Goal: Task Accomplishment & Management: Manage account settings

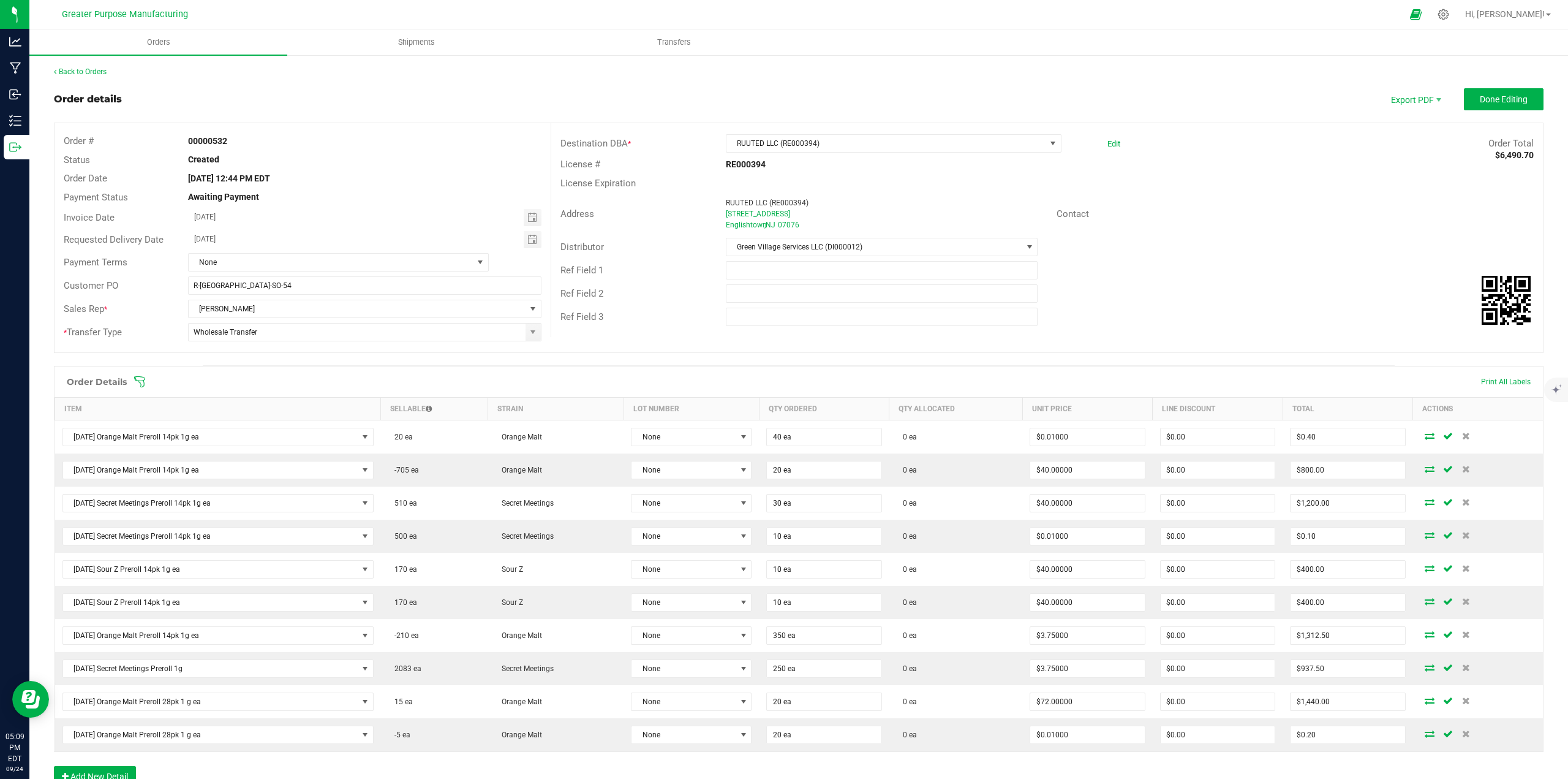
scroll to position [221, 0]
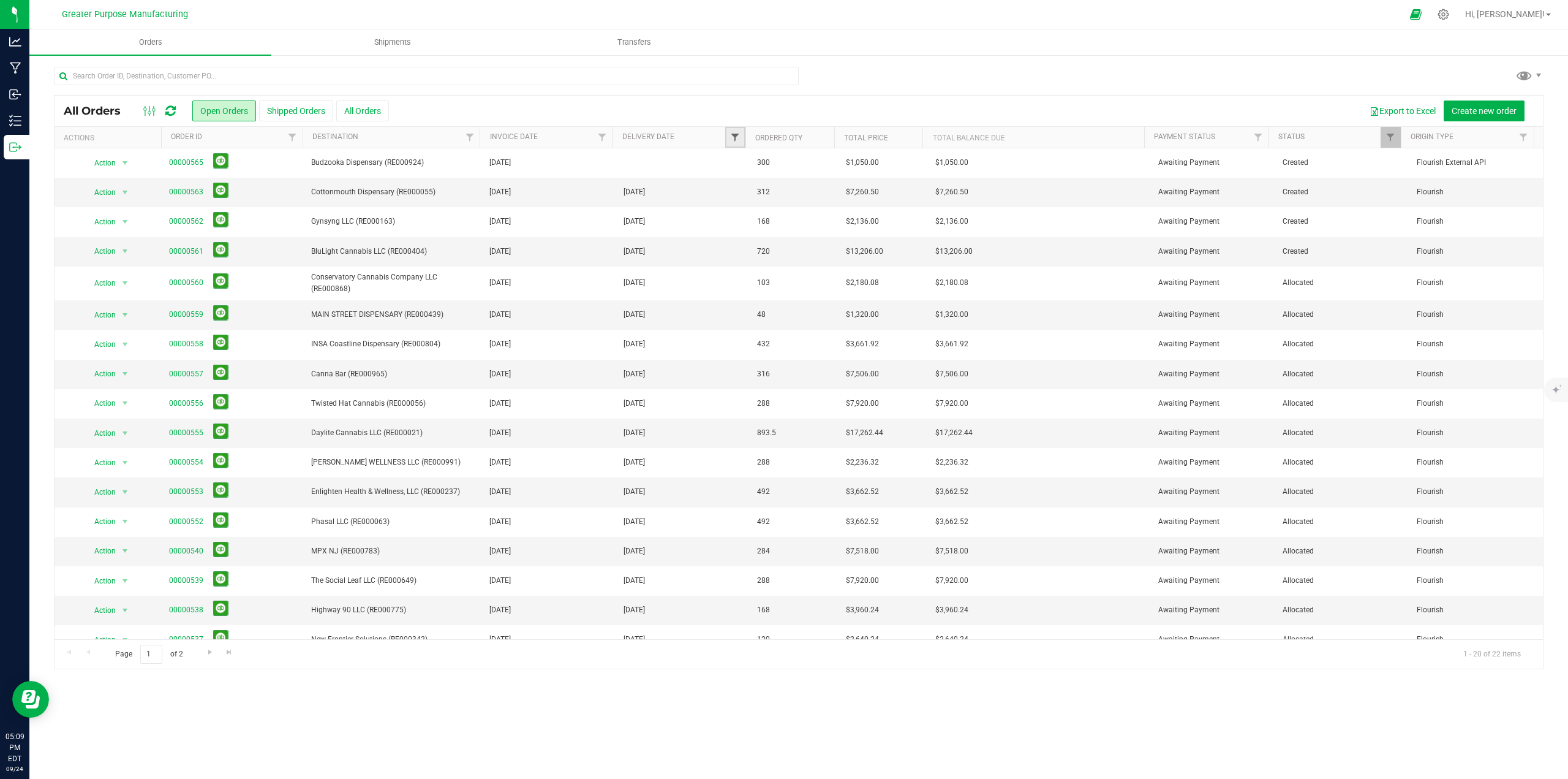
click at [738, 138] on span "Filter" at bounding box center [735, 137] width 10 height 10
click at [851, 214] on span "select" at bounding box center [849, 211] width 10 height 10
click at [814, 337] on link "25" at bounding box center [815, 340] width 18 height 19
type input "[DATE]"
click at [771, 251] on button "Filter" at bounding box center [762, 243] width 59 height 27
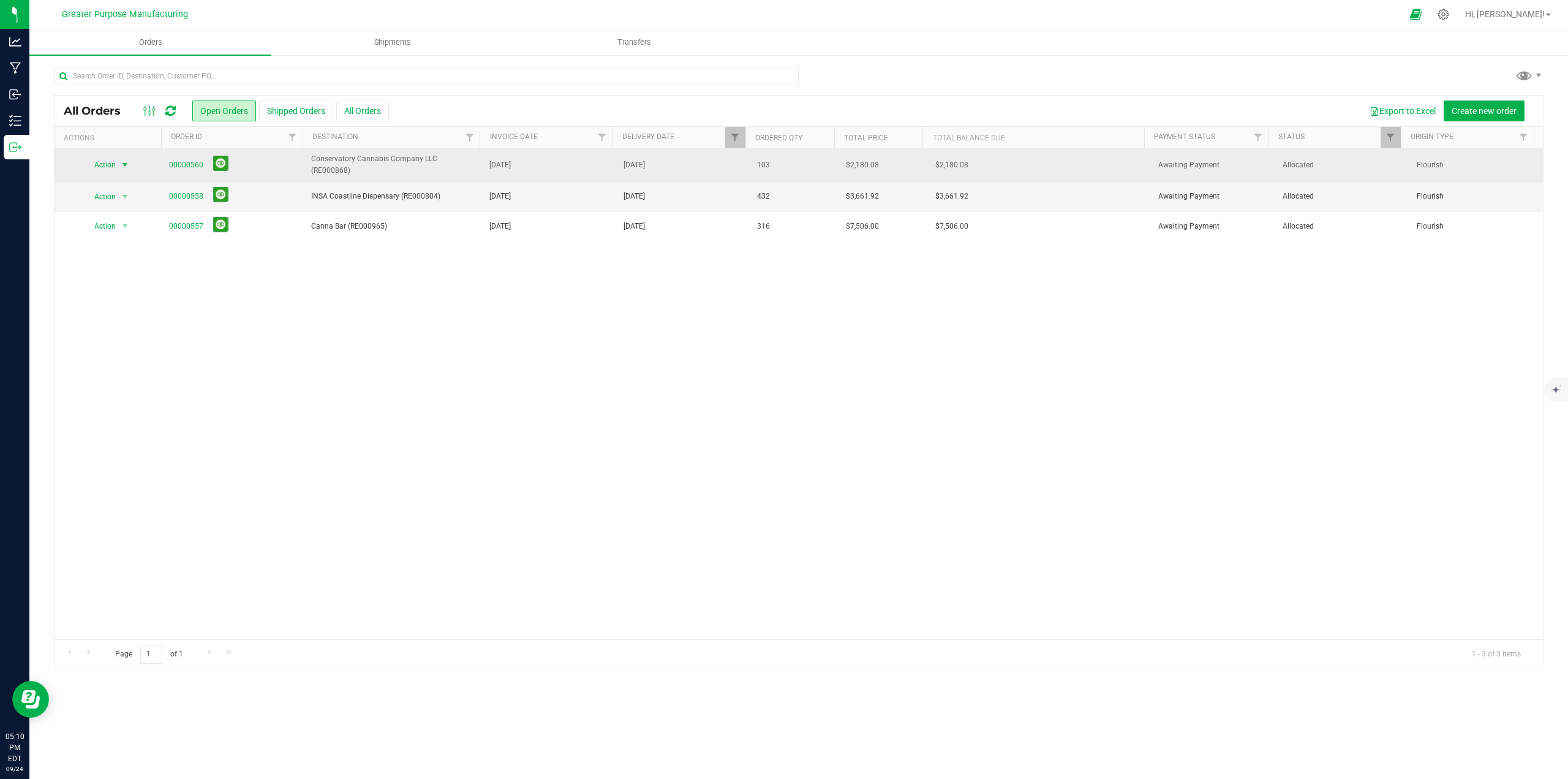
click at [124, 164] on span "select" at bounding box center [124, 165] width 10 height 10
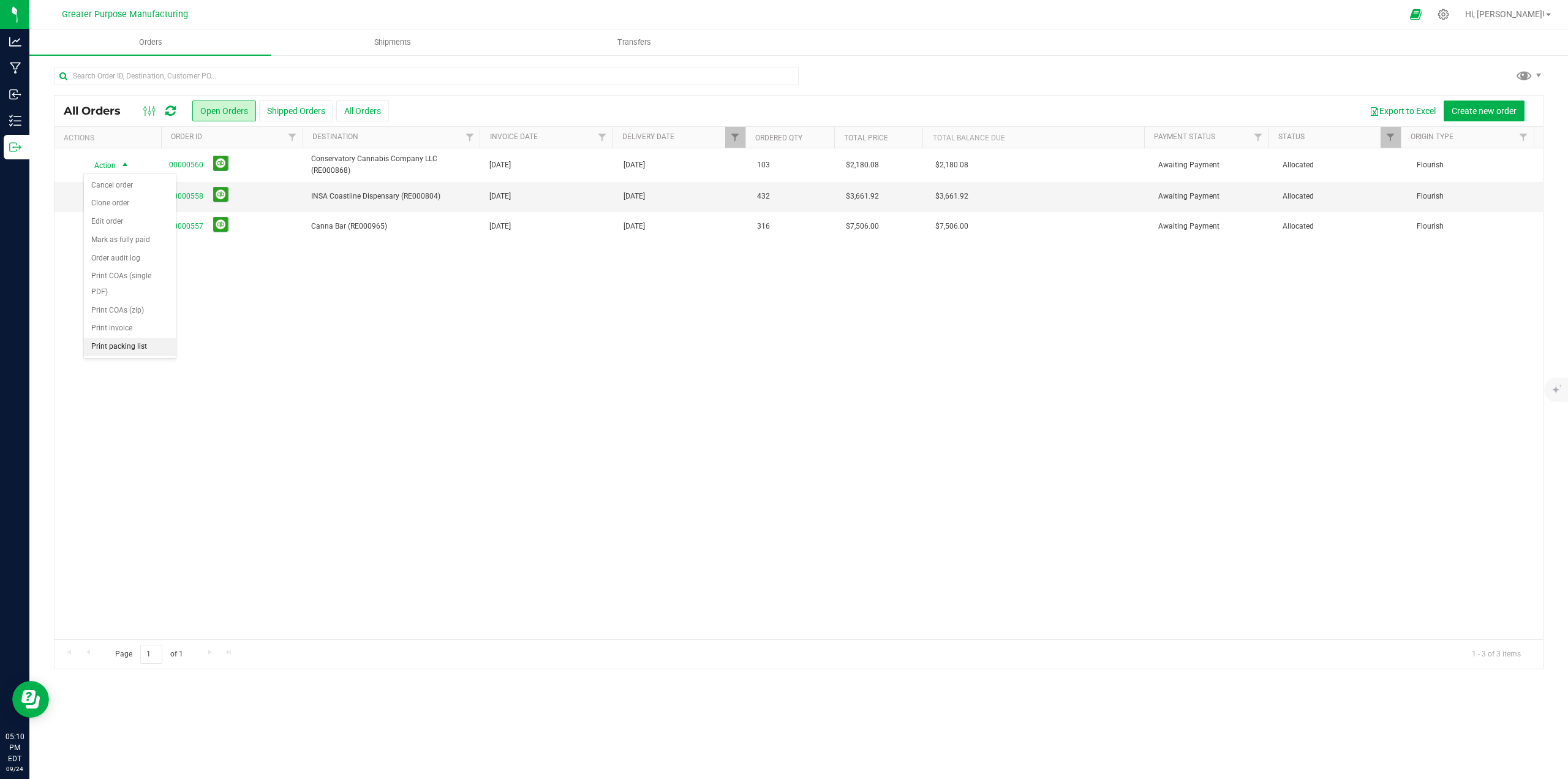
click at [111, 344] on li "Print packing list" at bounding box center [130, 346] width 92 height 18
click at [128, 196] on span "select" at bounding box center [124, 196] width 10 height 10
click at [114, 382] on li "Print packing list" at bounding box center [130, 379] width 92 height 18
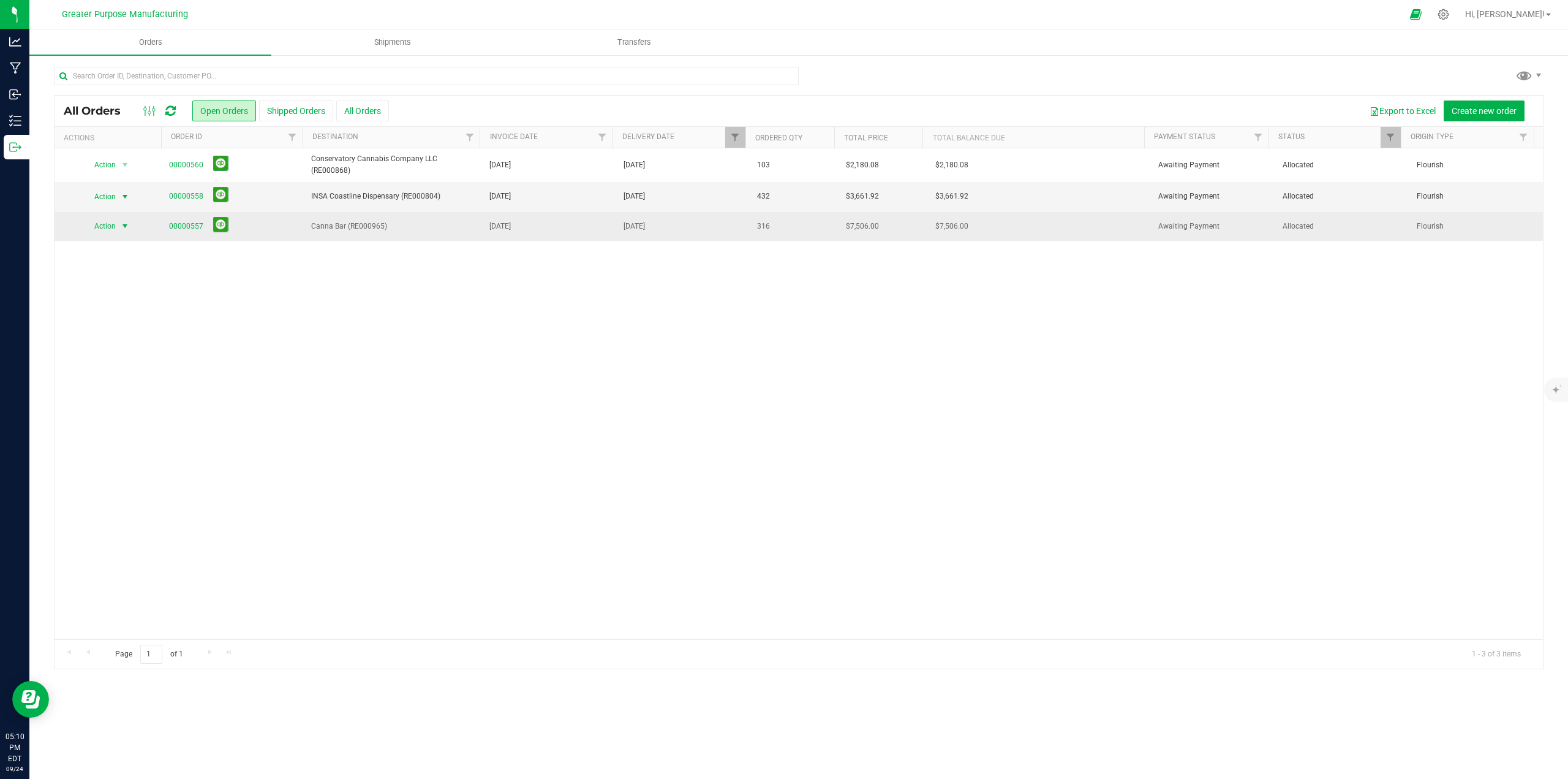
click at [123, 225] on span "select" at bounding box center [124, 225] width 10 height 10
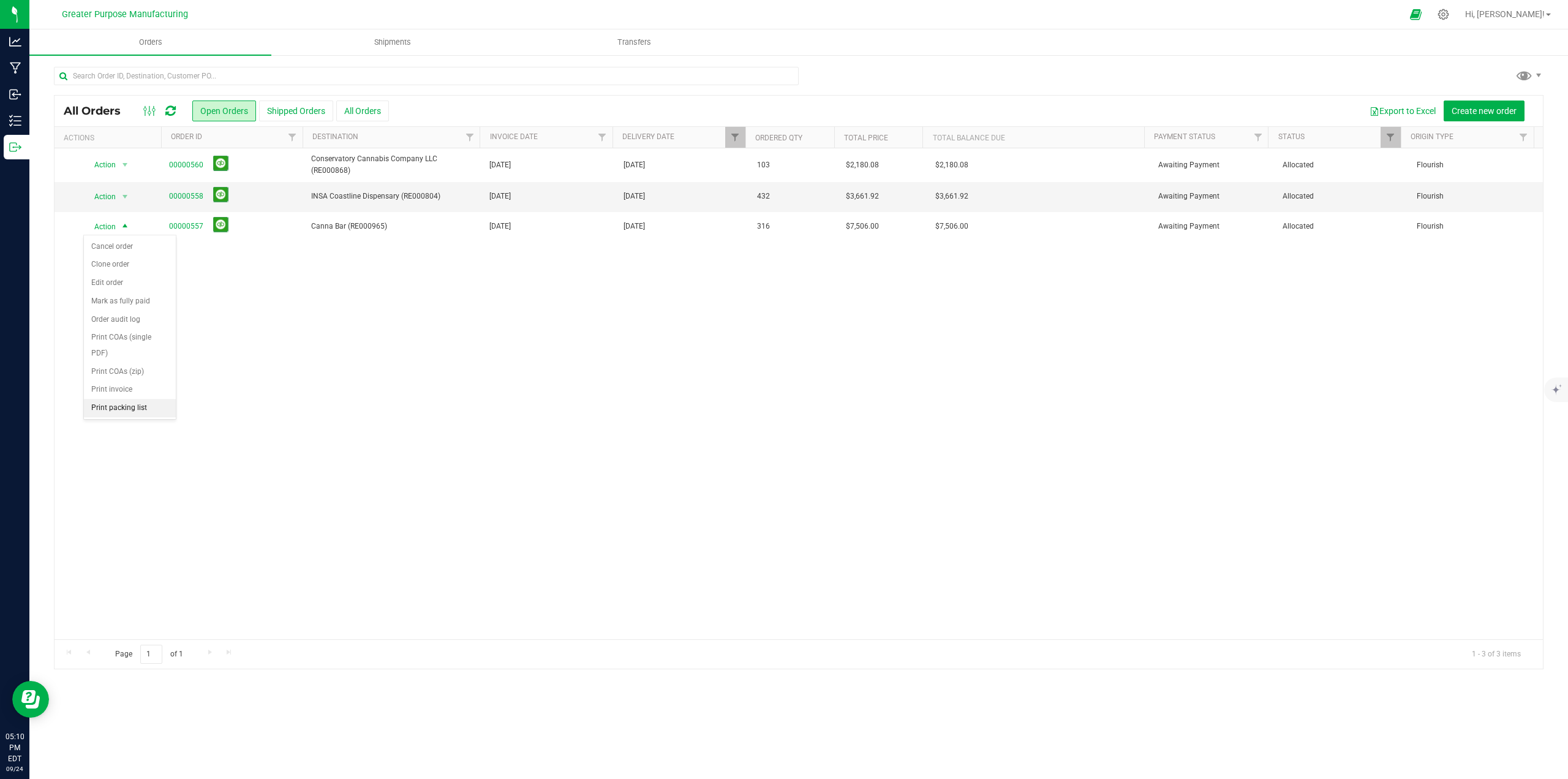
click at [121, 411] on li "Print packing list" at bounding box center [130, 408] width 92 height 18
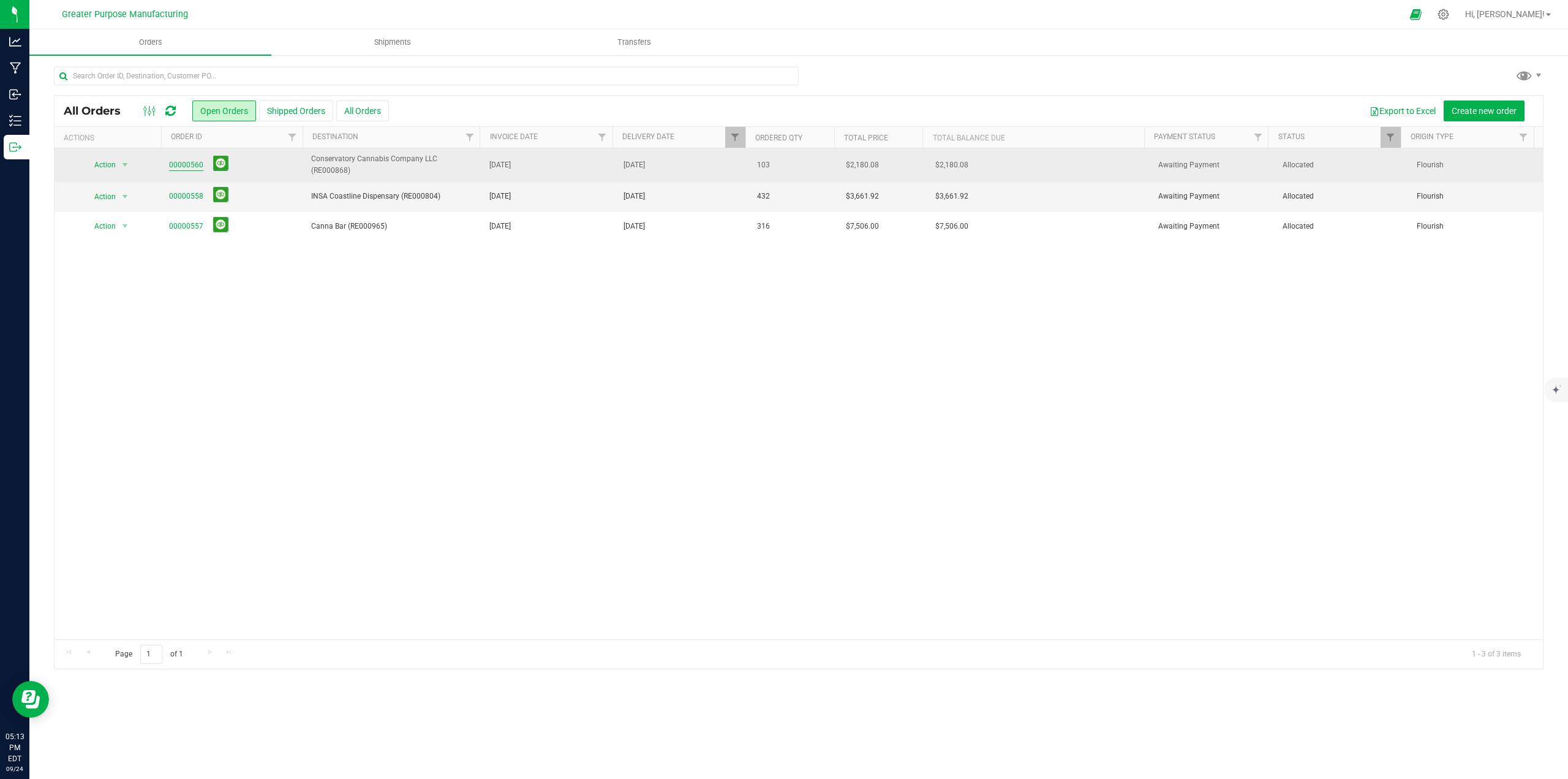
click at [184, 167] on link "00000560" at bounding box center [186, 165] width 34 height 12
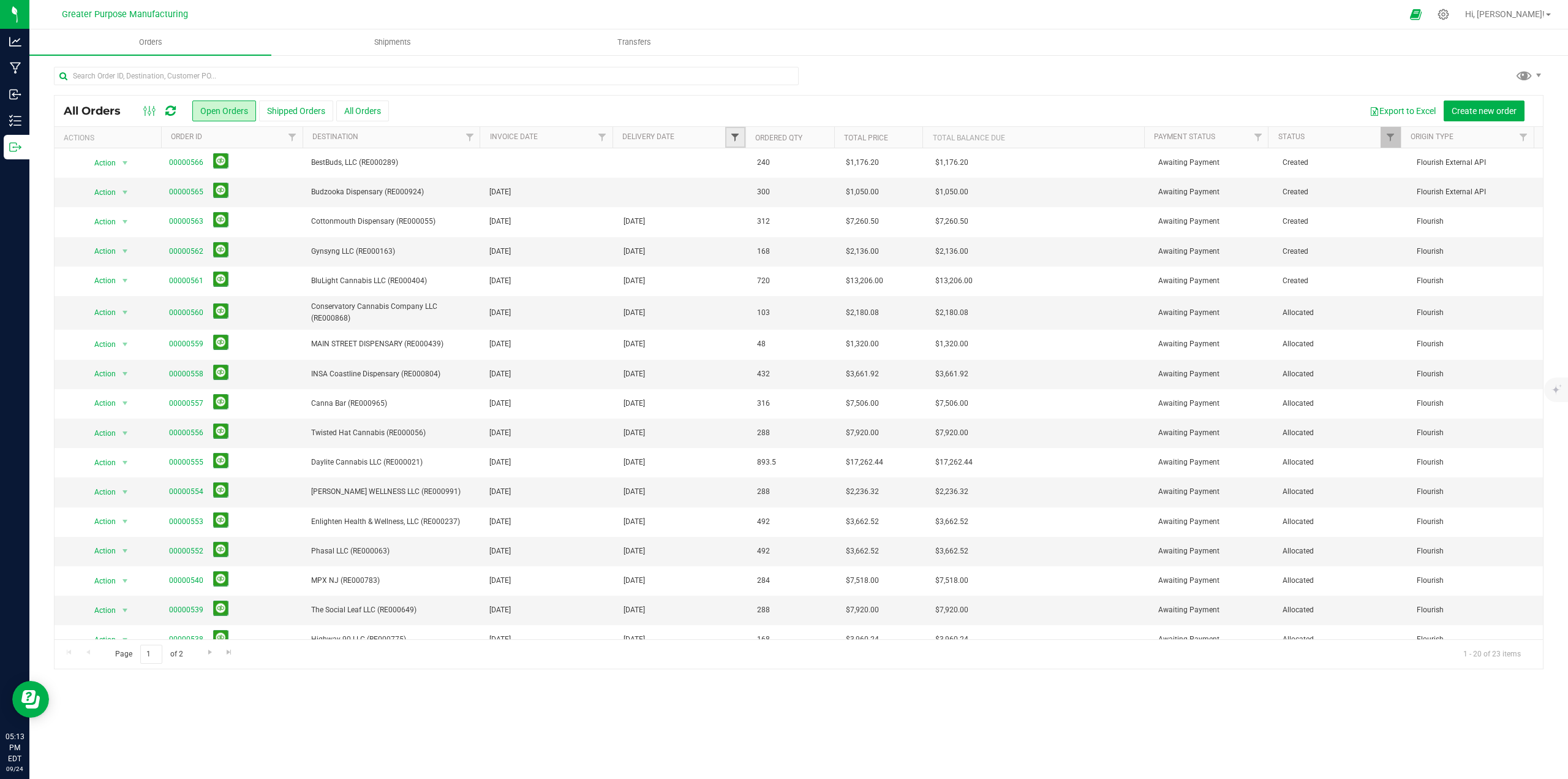
click at [737, 137] on span "Filter" at bounding box center [735, 137] width 10 height 10
click at [849, 213] on span "select" at bounding box center [849, 211] width 10 height 10
click at [818, 341] on link "25" at bounding box center [815, 340] width 18 height 19
type input "9/25/2025"
click at [776, 241] on button "Filter" at bounding box center [762, 243] width 59 height 27
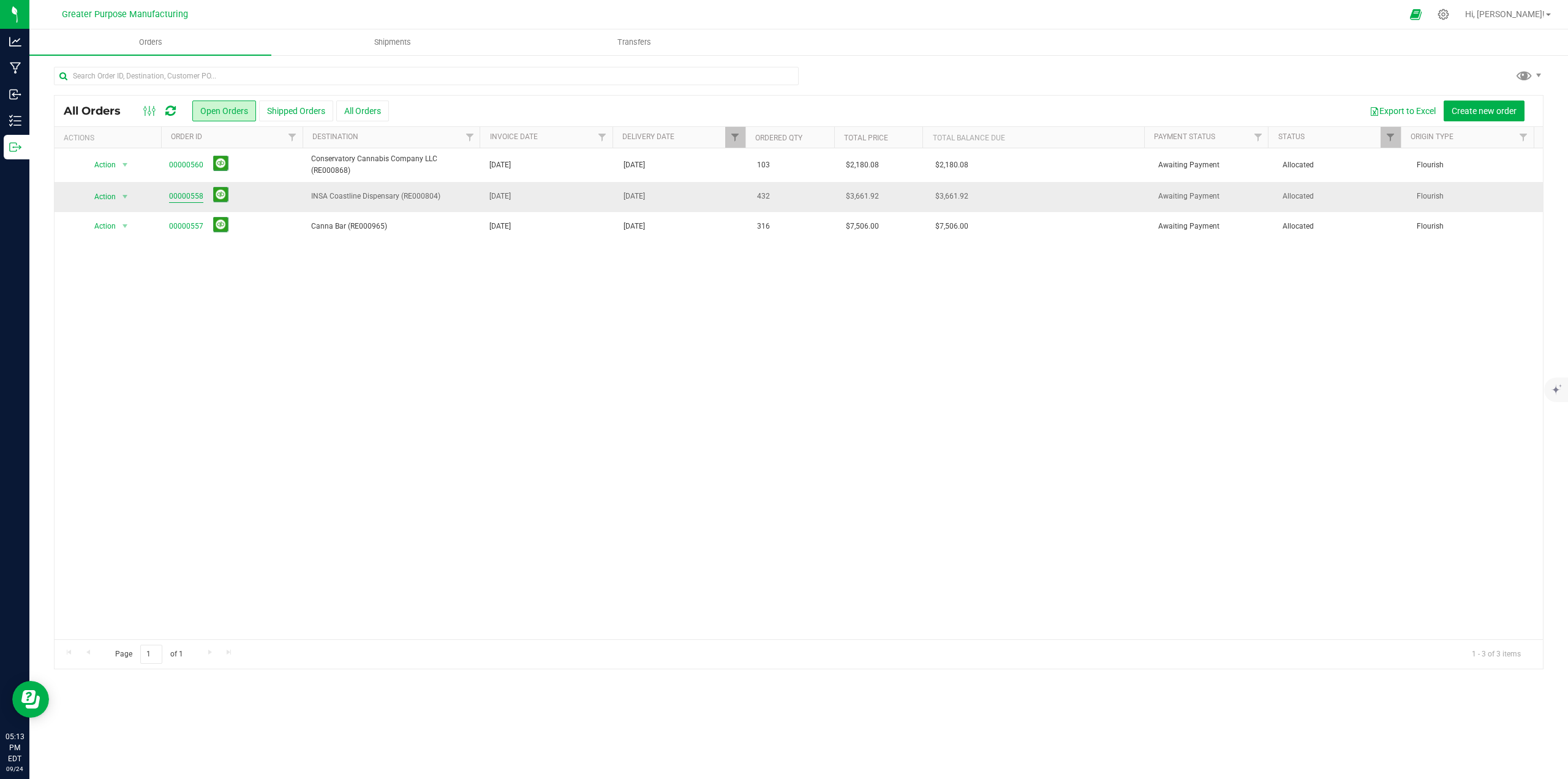
click at [176, 196] on link "00000558" at bounding box center [186, 196] width 34 height 12
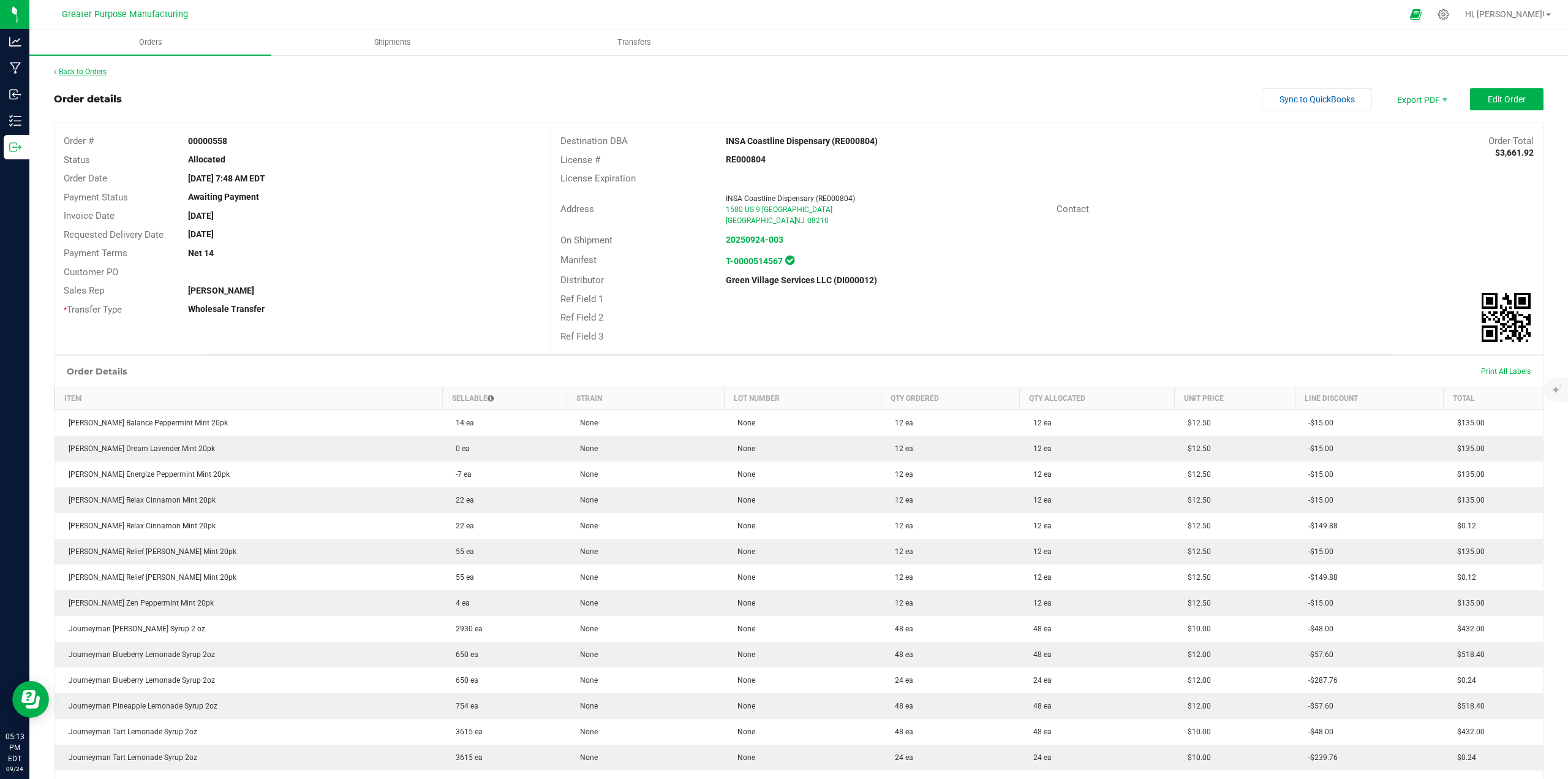
click at [73, 73] on link "Back to Orders" at bounding box center [80, 72] width 53 height 9
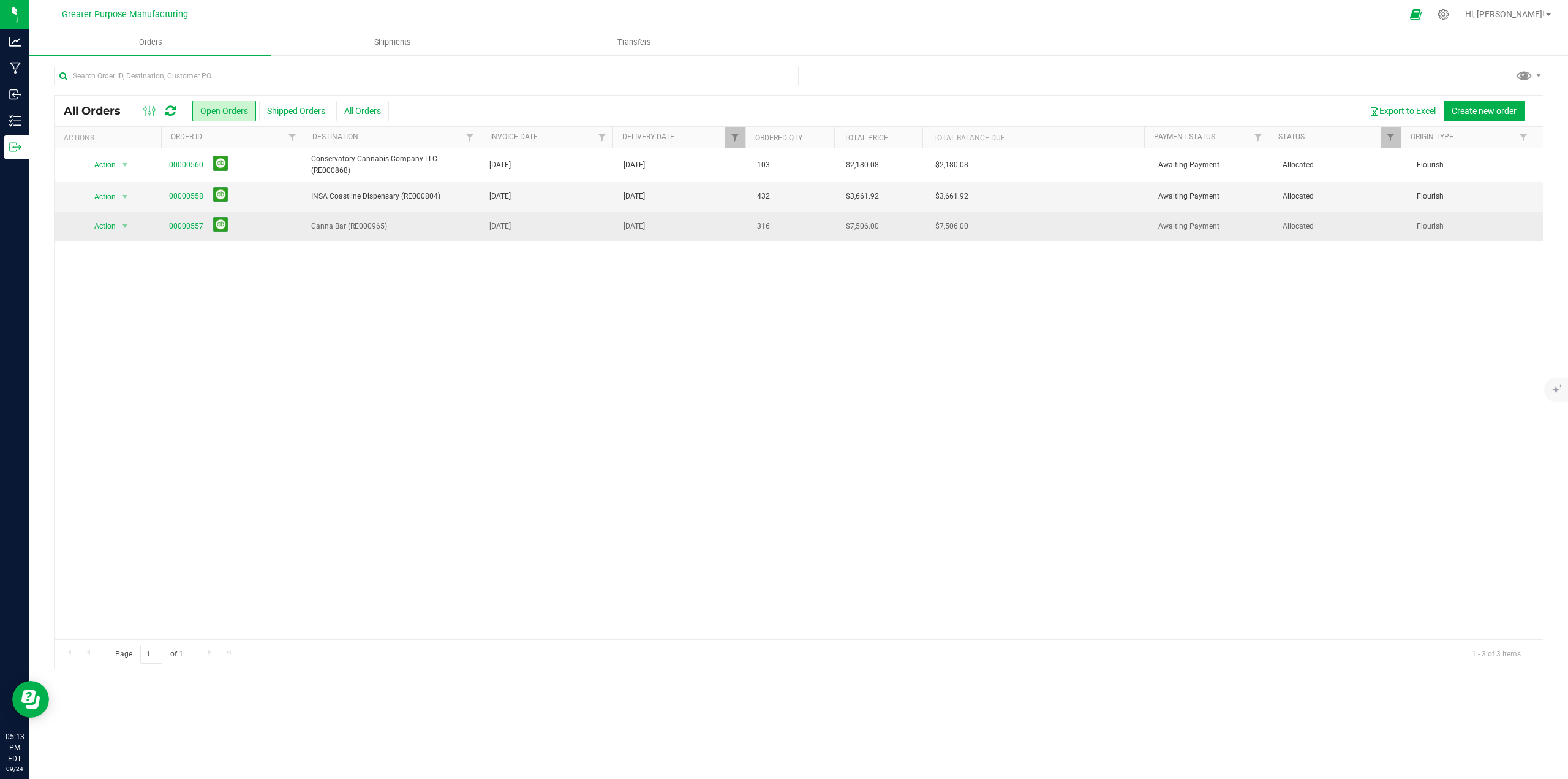
click at [194, 222] on link "00000557" at bounding box center [186, 226] width 34 height 12
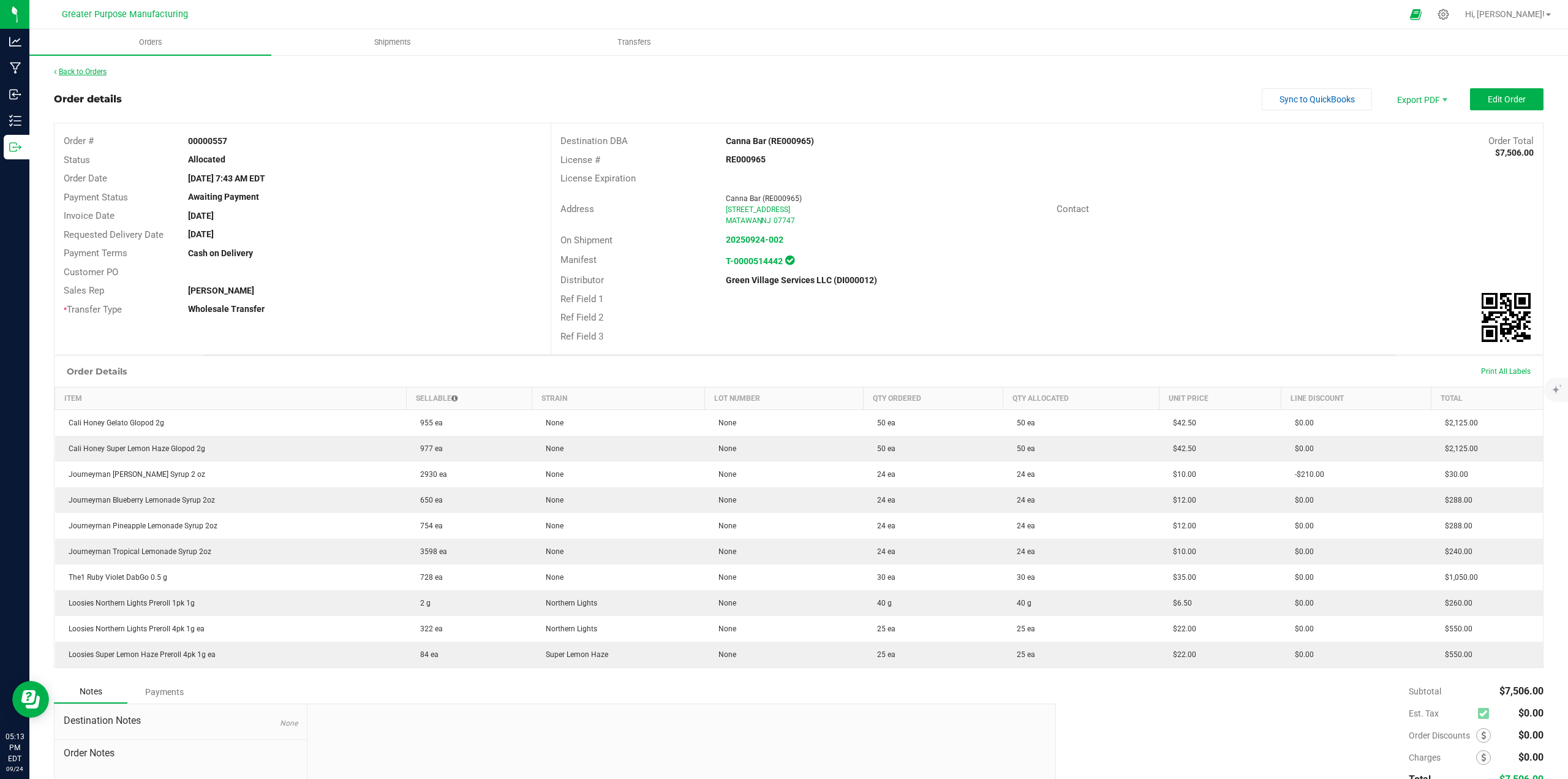
click at [93, 74] on link "Back to Orders" at bounding box center [80, 72] width 53 height 9
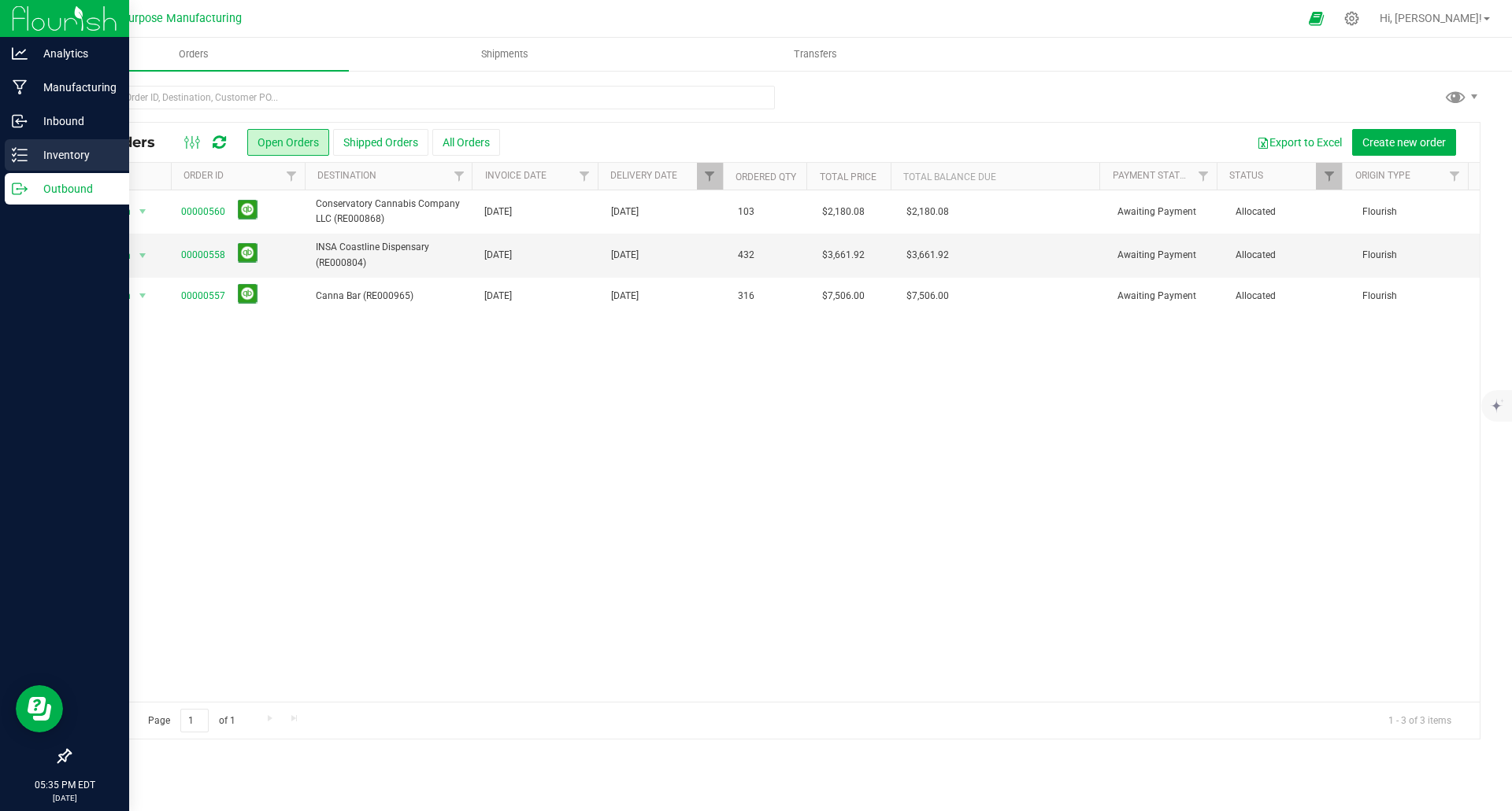
click at [57, 152] on p "Inventory" at bounding box center [74, 155] width 94 height 19
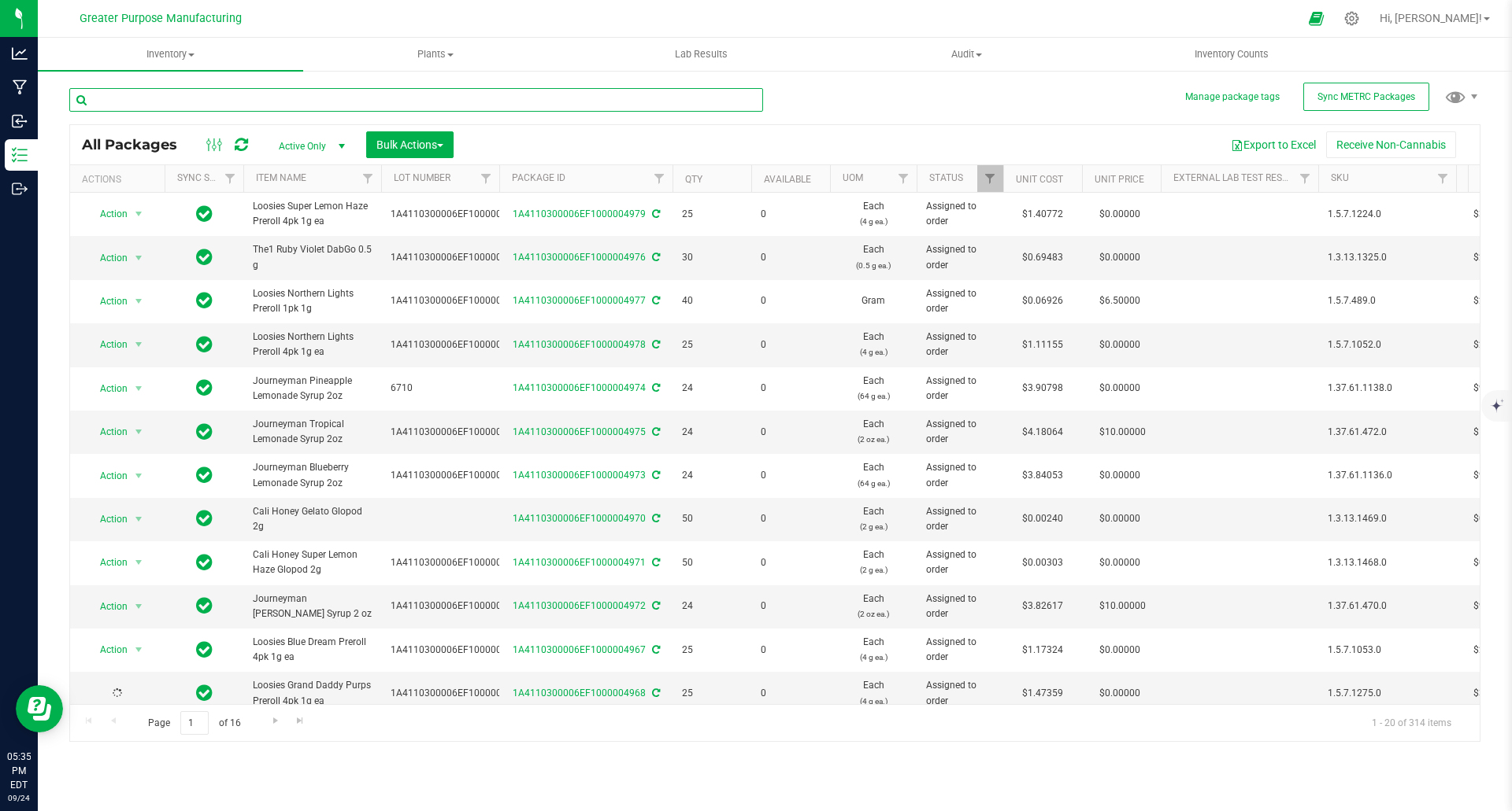
click at [220, 95] on input "text" at bounding box center [417, 100] width 694 height 23
type input "berry"
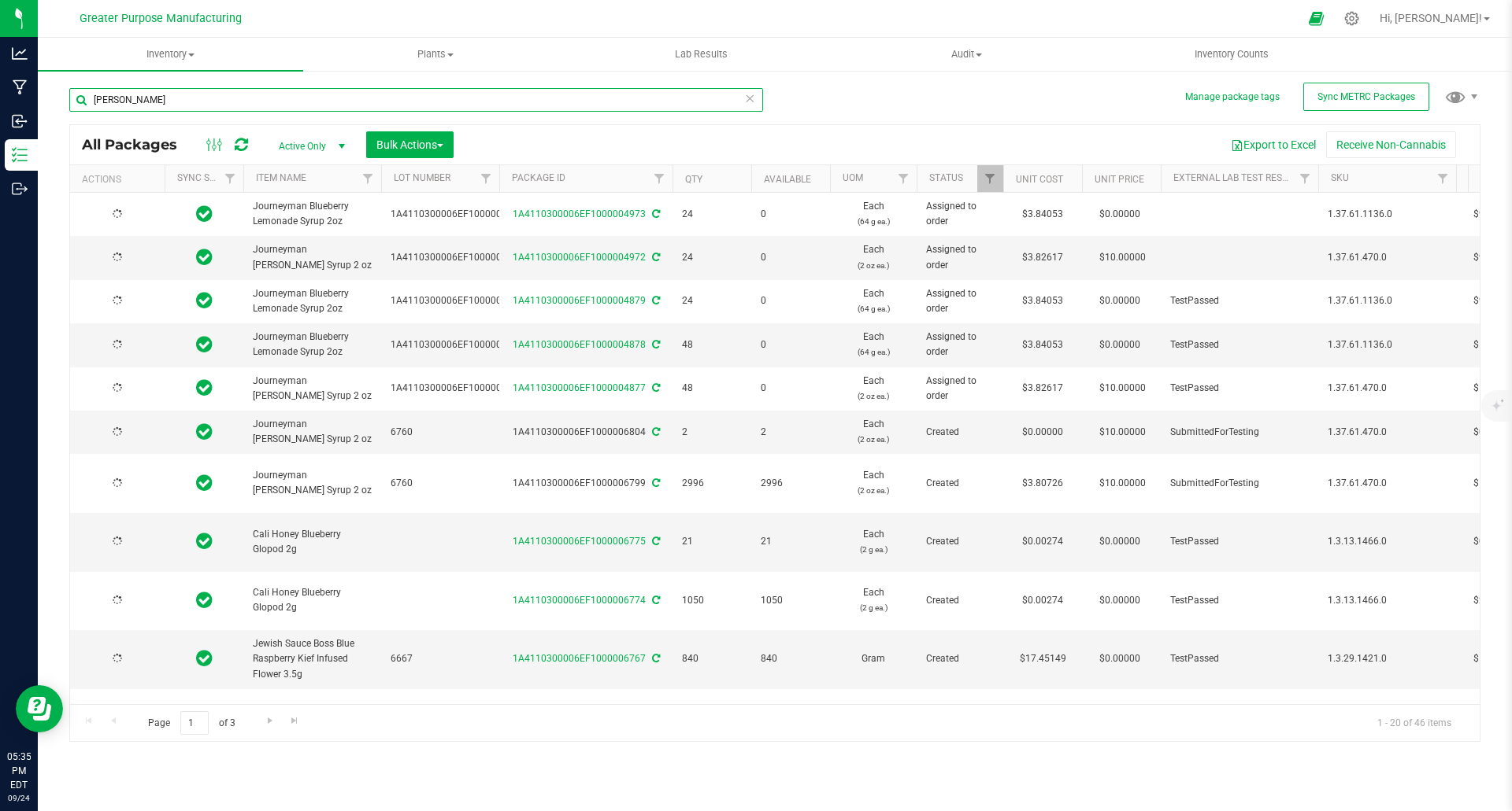
type input "2025-08-23"
type input "2025-07-03"
type input "2025-08-23"
type input "2025-07-03"
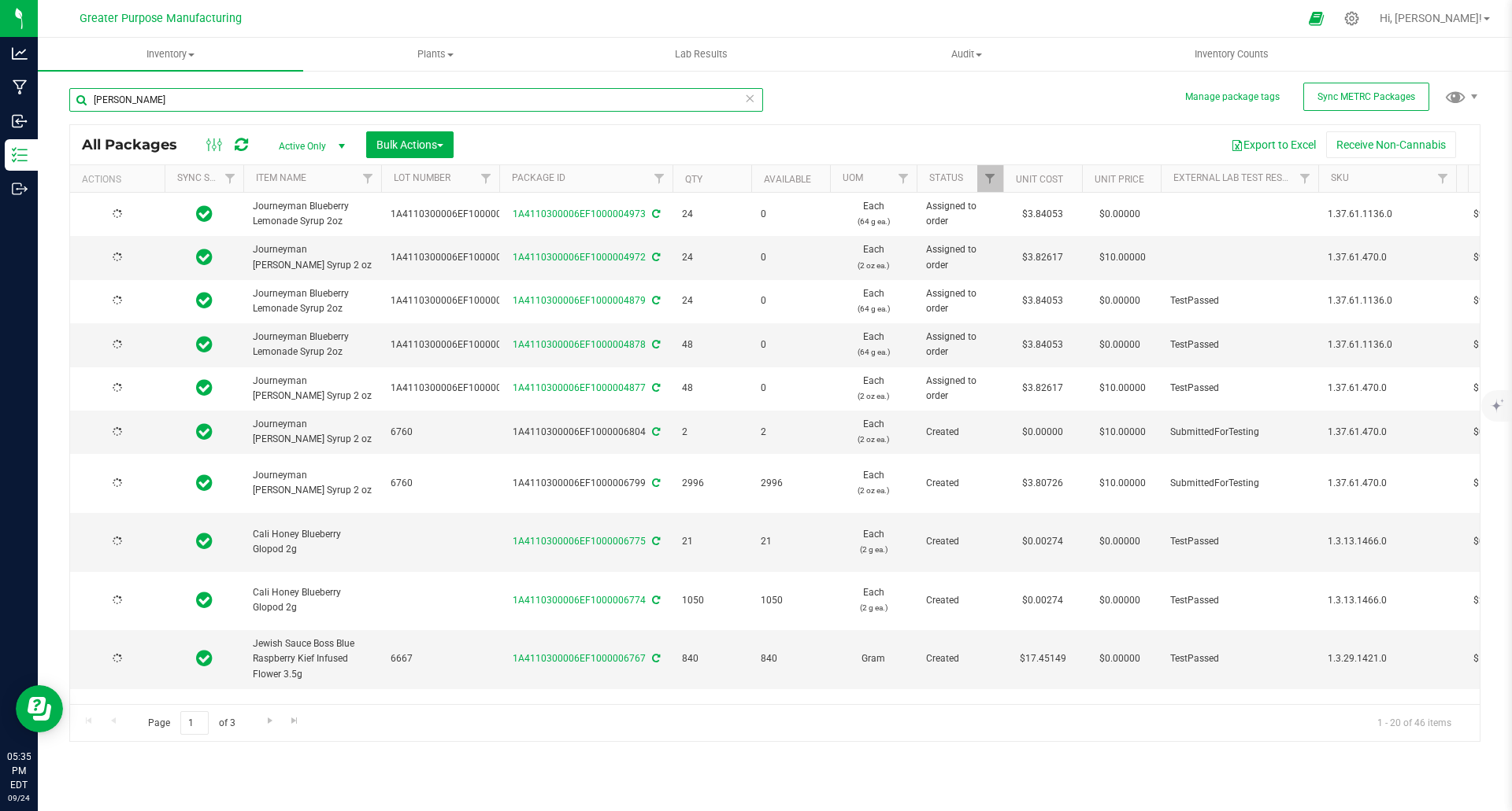
type input "2025-09-17"
type input "2025-09-09"
type input "2025-09-03"
type input "2025-08-23"
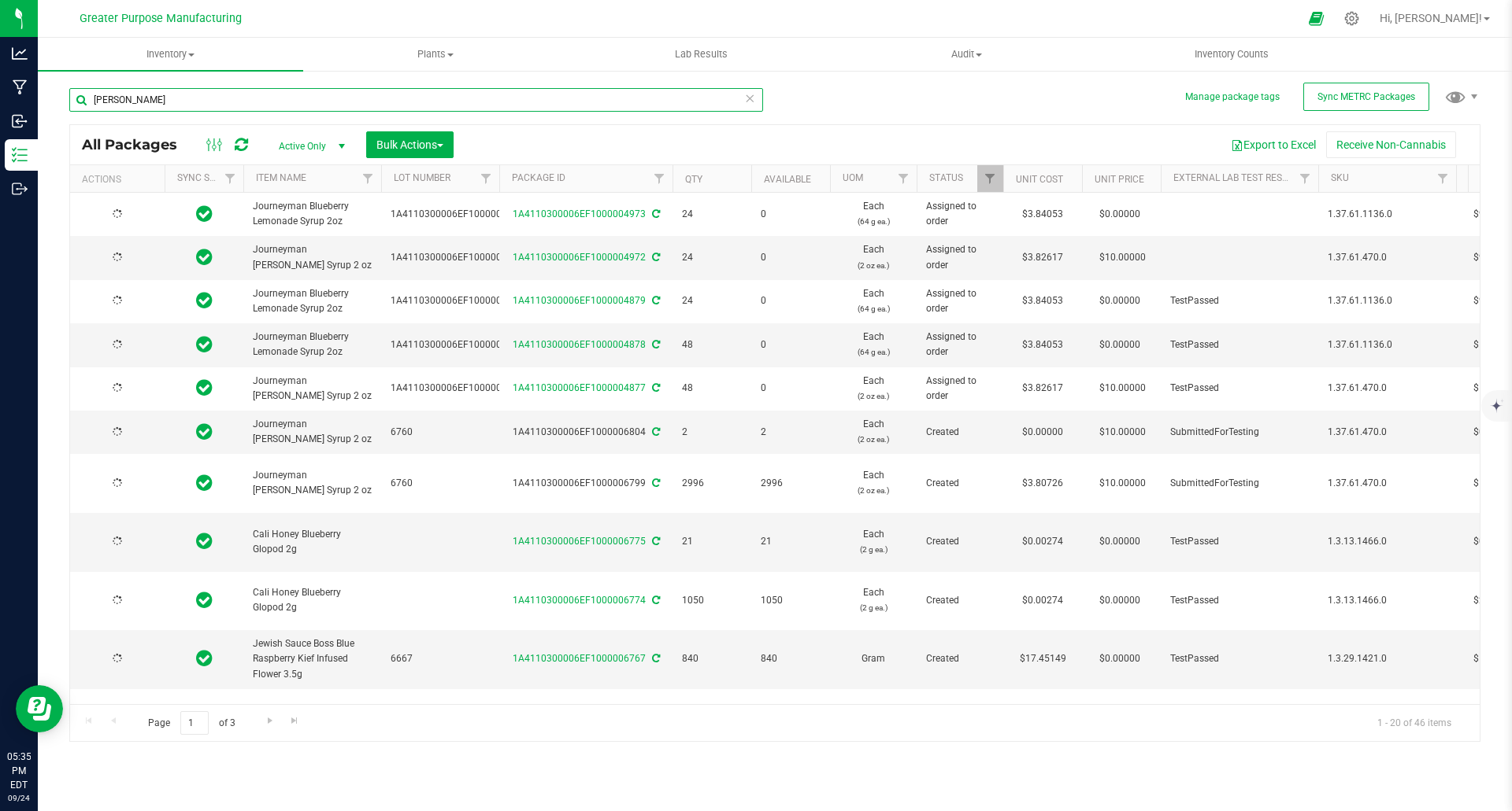
type input "2025-08-19"
type input "2025-08-13"
type input "2025-08-19"
type input "2025-08-13"
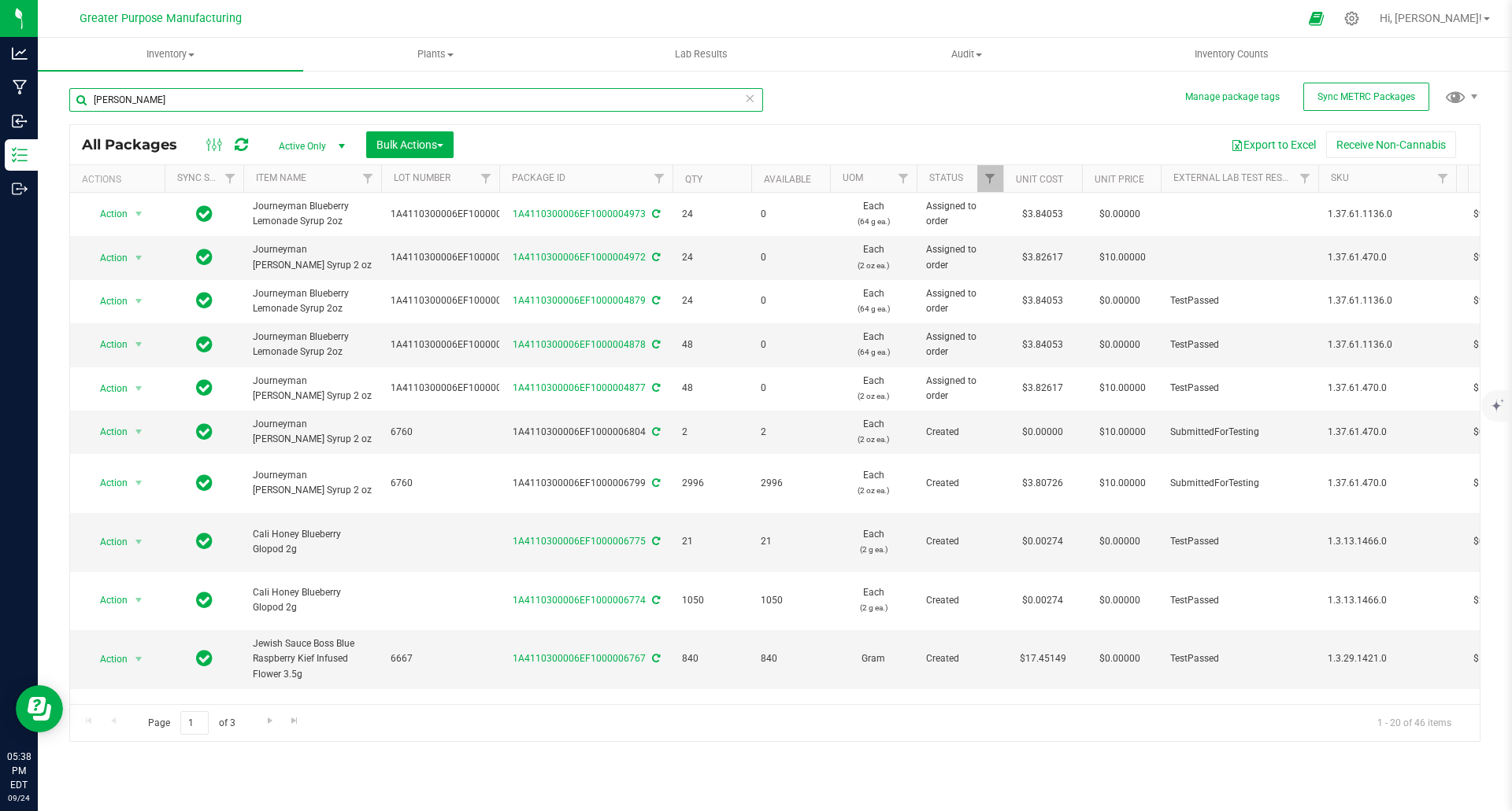
type input "berry"
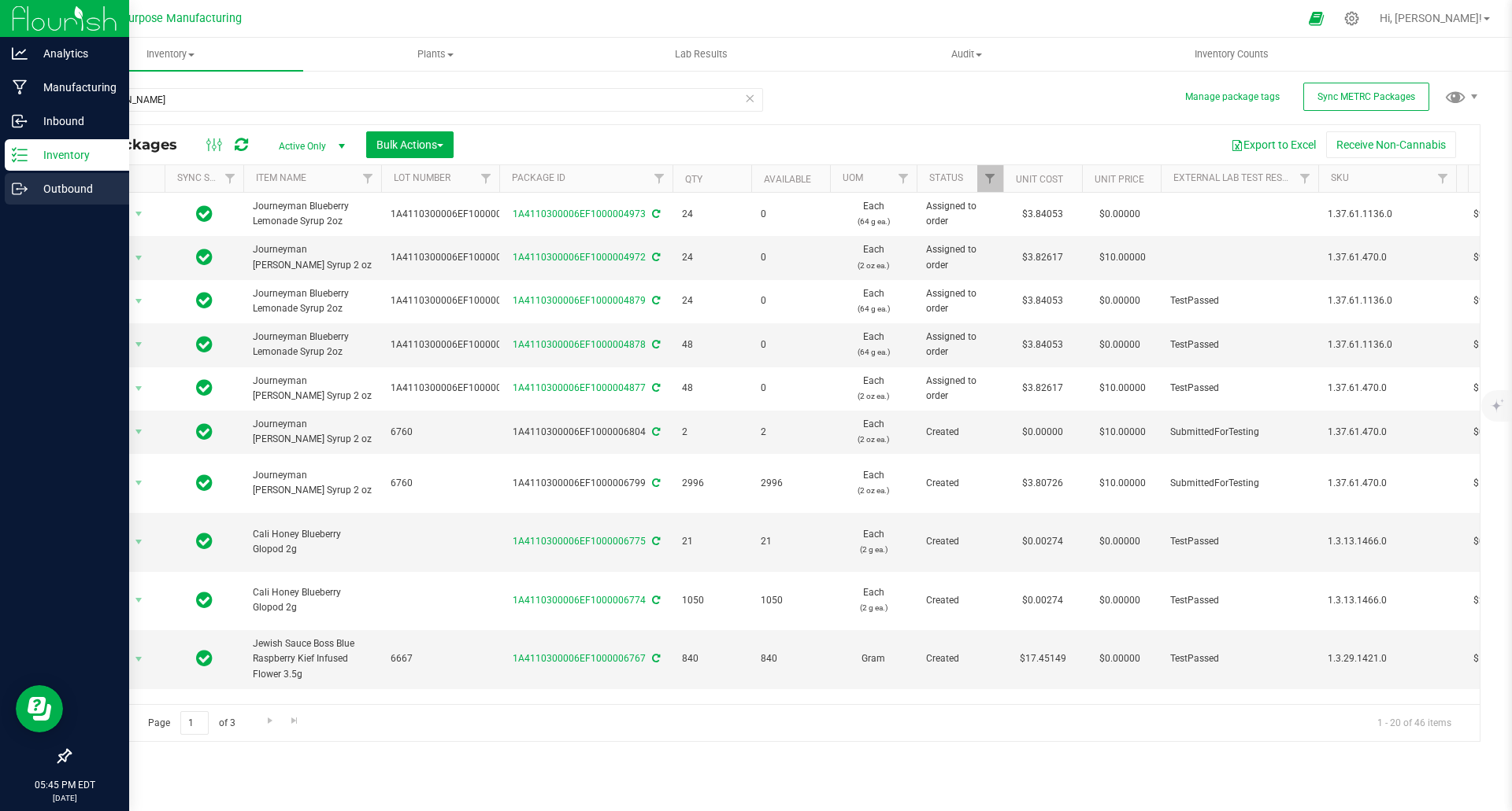
click at [22, 185] on icon at bounding box center [20, 189] width 16 height 16
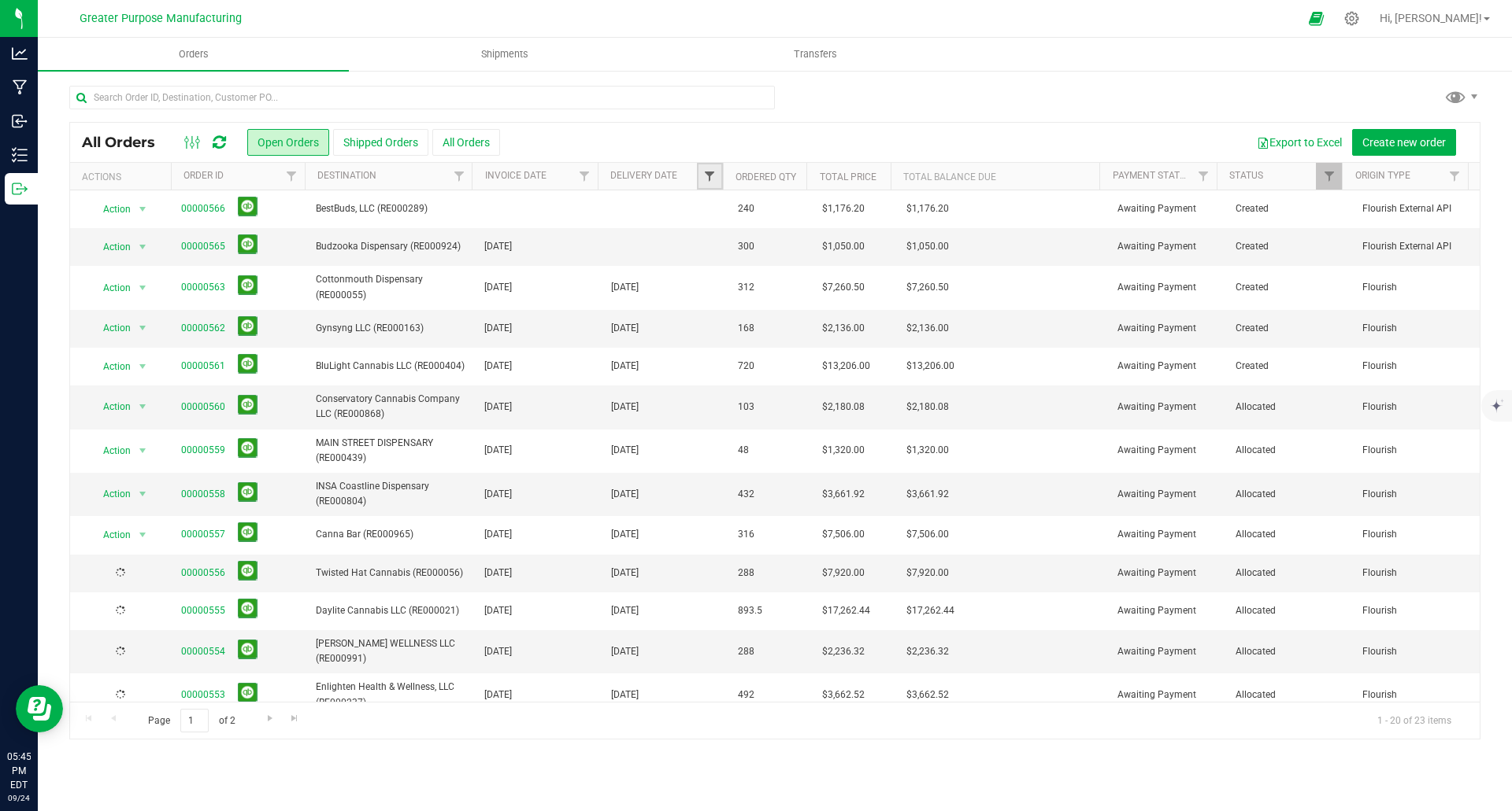
click at [714, 179] on span "Filter" at bounding box center [709, 176] width 12 height 12
click at [861, 271] on span "select" at bounding box center [855, 271] width 12 height 12
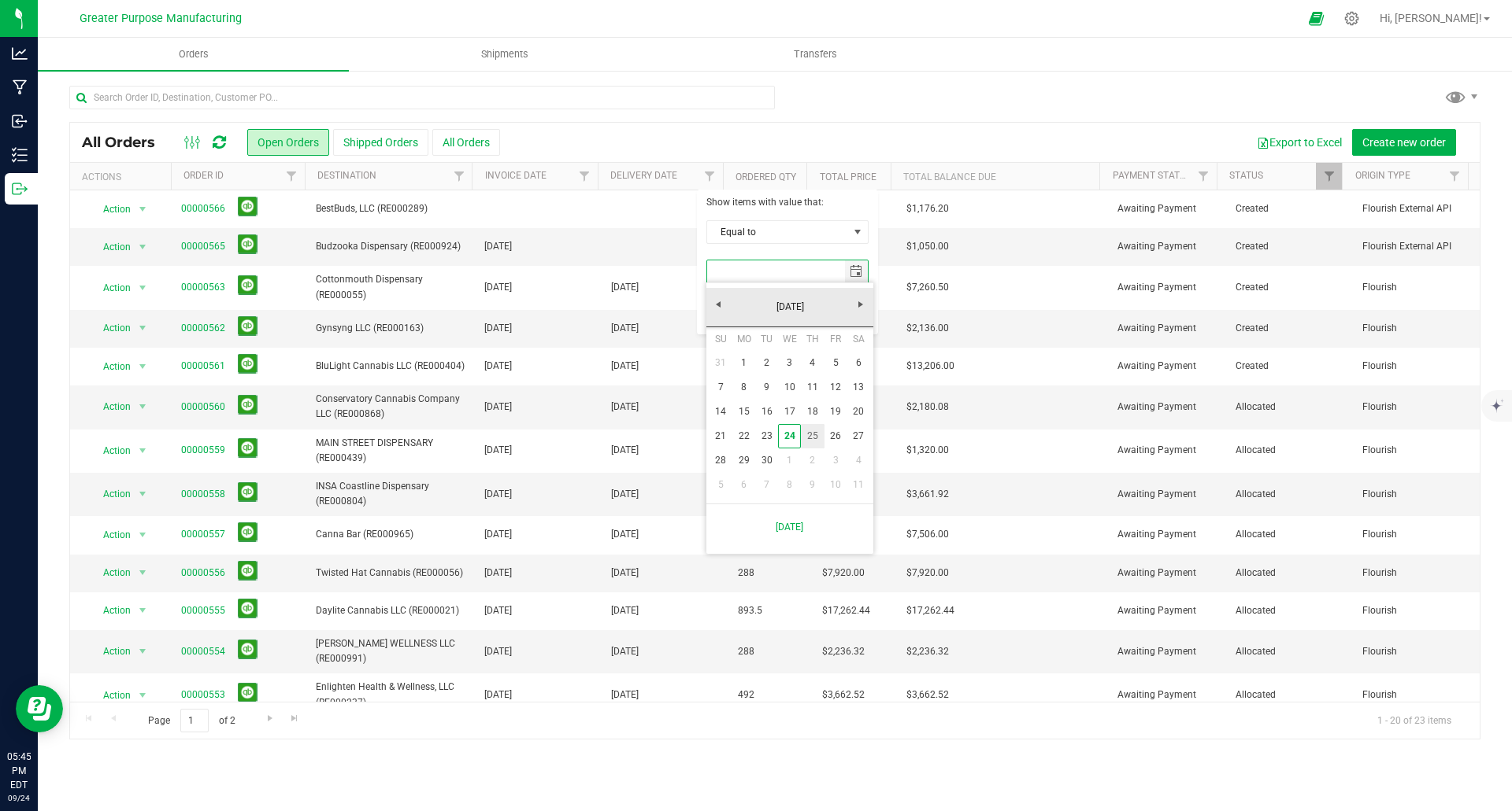
click at [815, 437] on link "25" at bounding box center [812, 436] width 23 height 24
type input "9/25/2025"
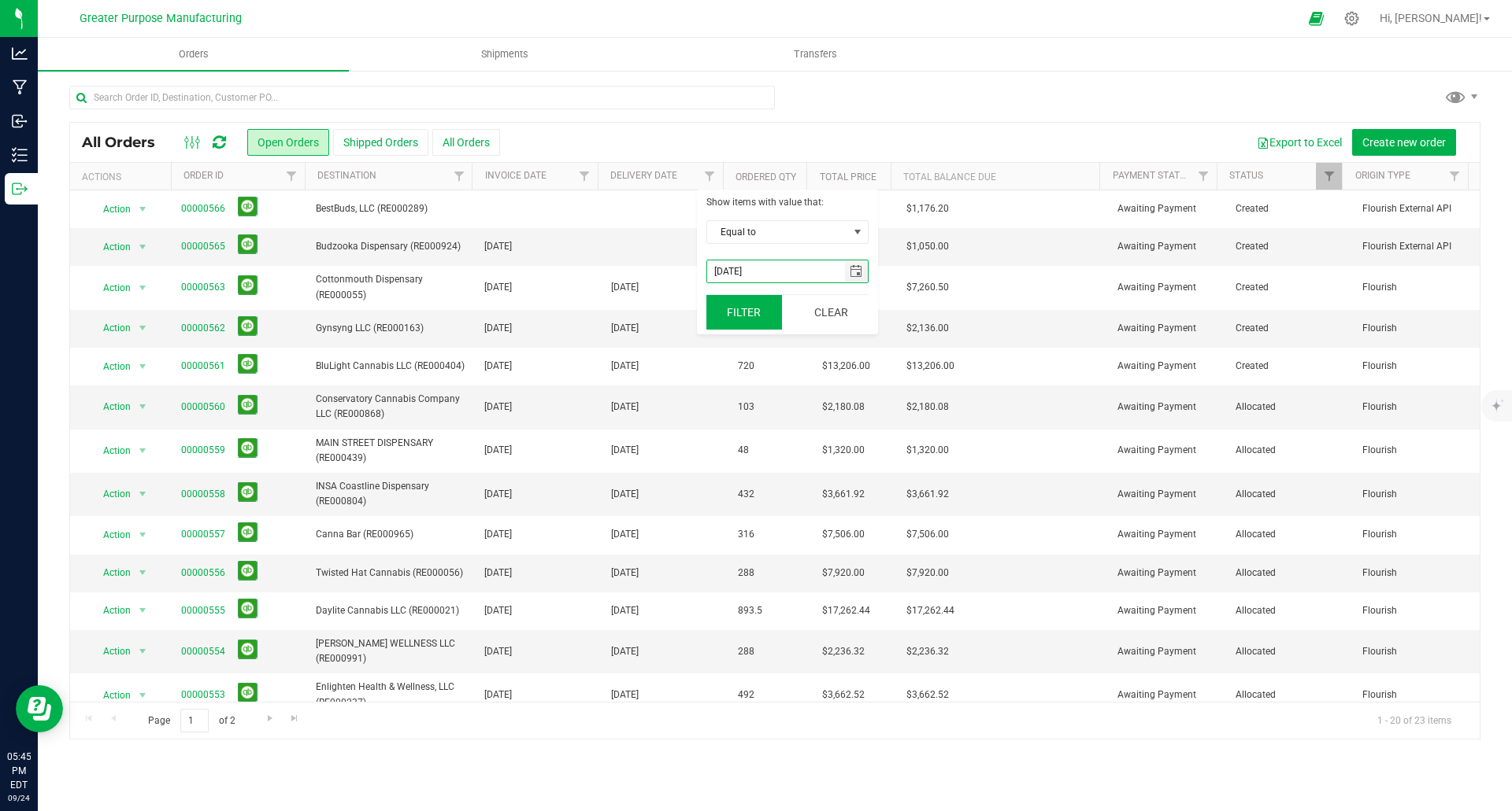
click at [759, 310] on button "Filter" at bounding box center [744, 312] width 75 height 35
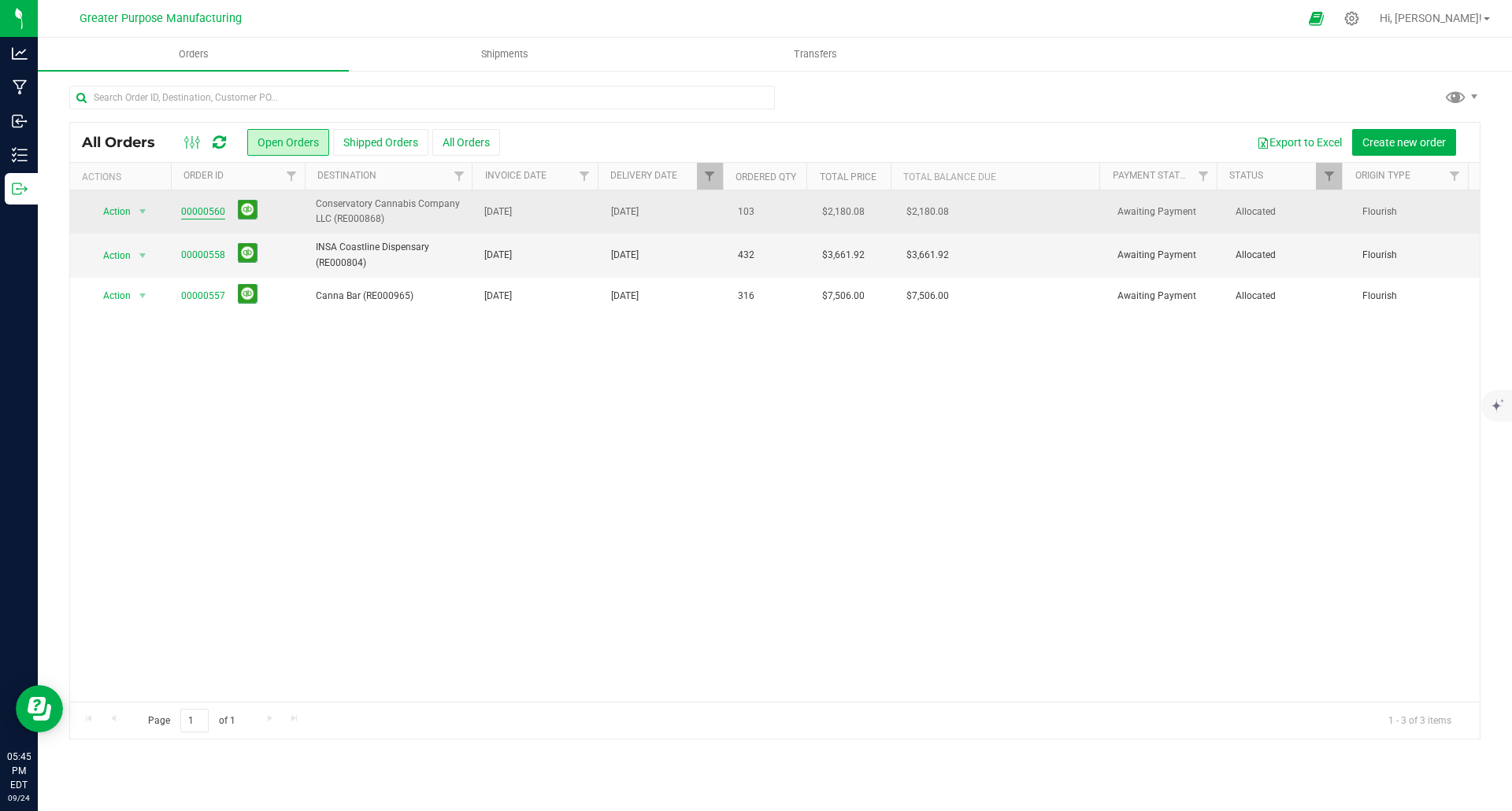
click at [216, 211] on link "00000560" at bounding box center [203, 212] width 44 height 15
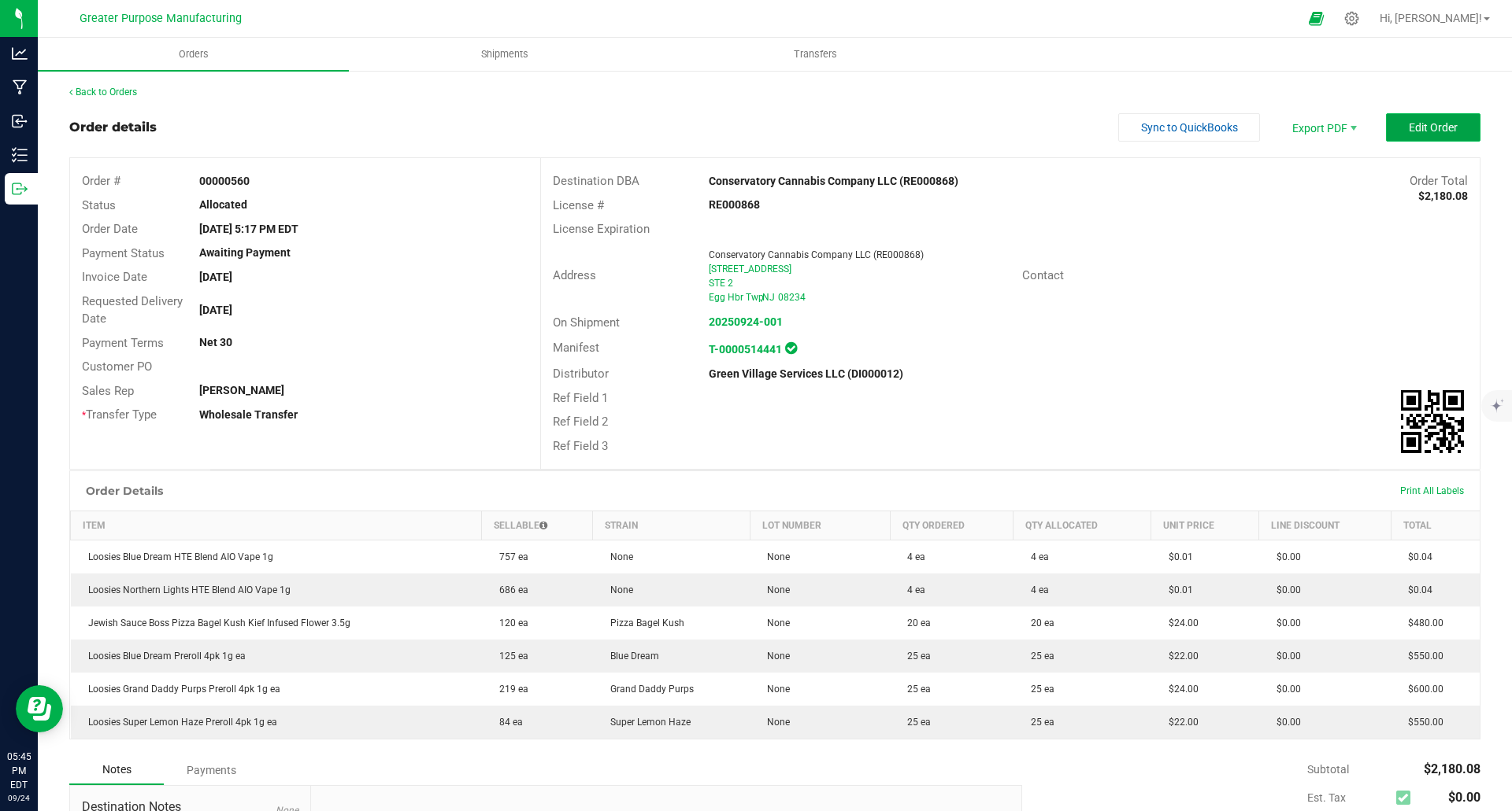
click at [1421, 114] on button "Edit Order" at bounding box center [1433, 128] width 94 height 28
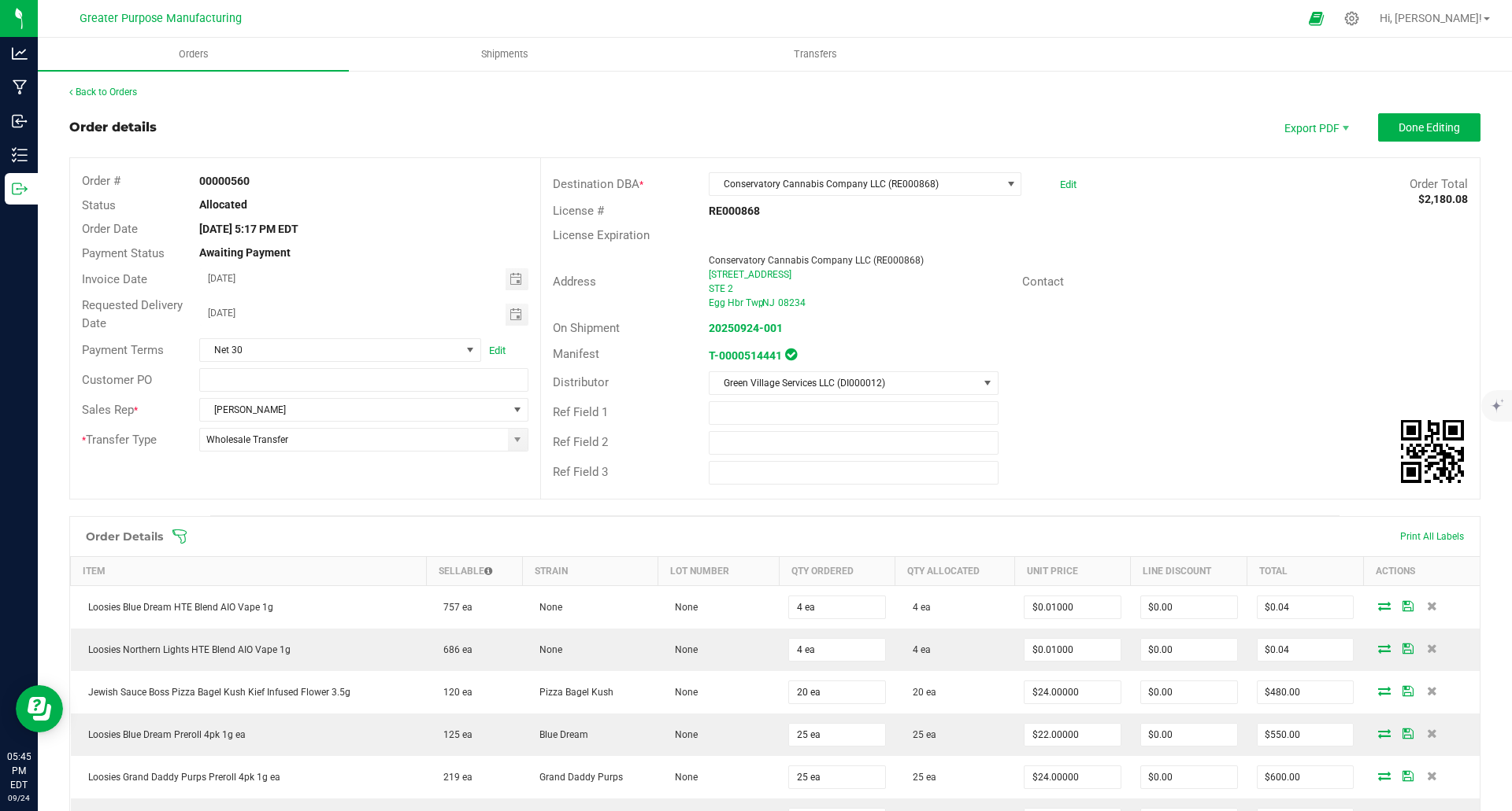
scroll to position [1, 0]
click at [98, 91] on link "Back to Orders" at bounding box center [103, 91] width 68 height 11
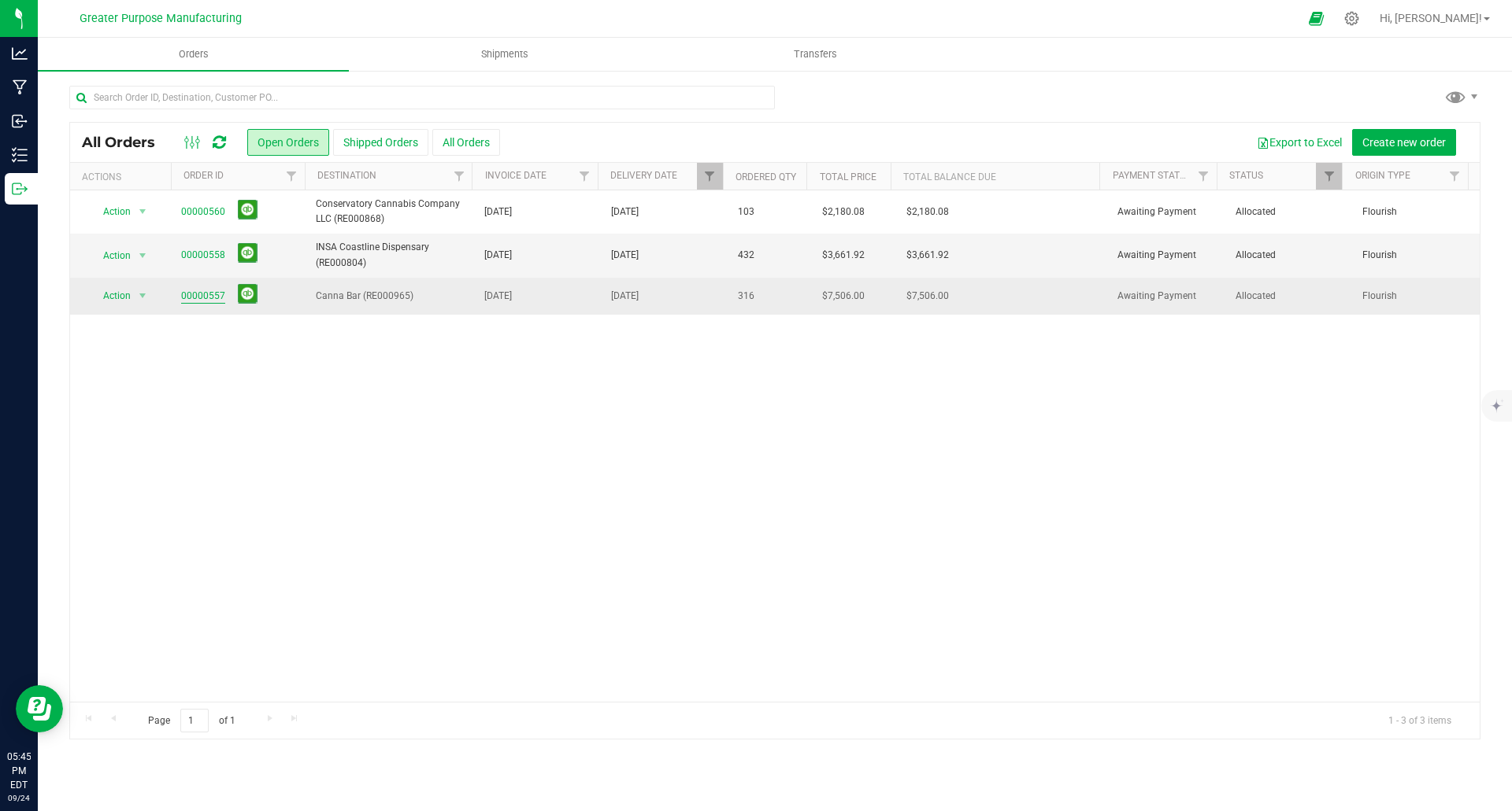
click at [209, 296] on link "00000557" at bounding box center [203, 296] width 44 height 15
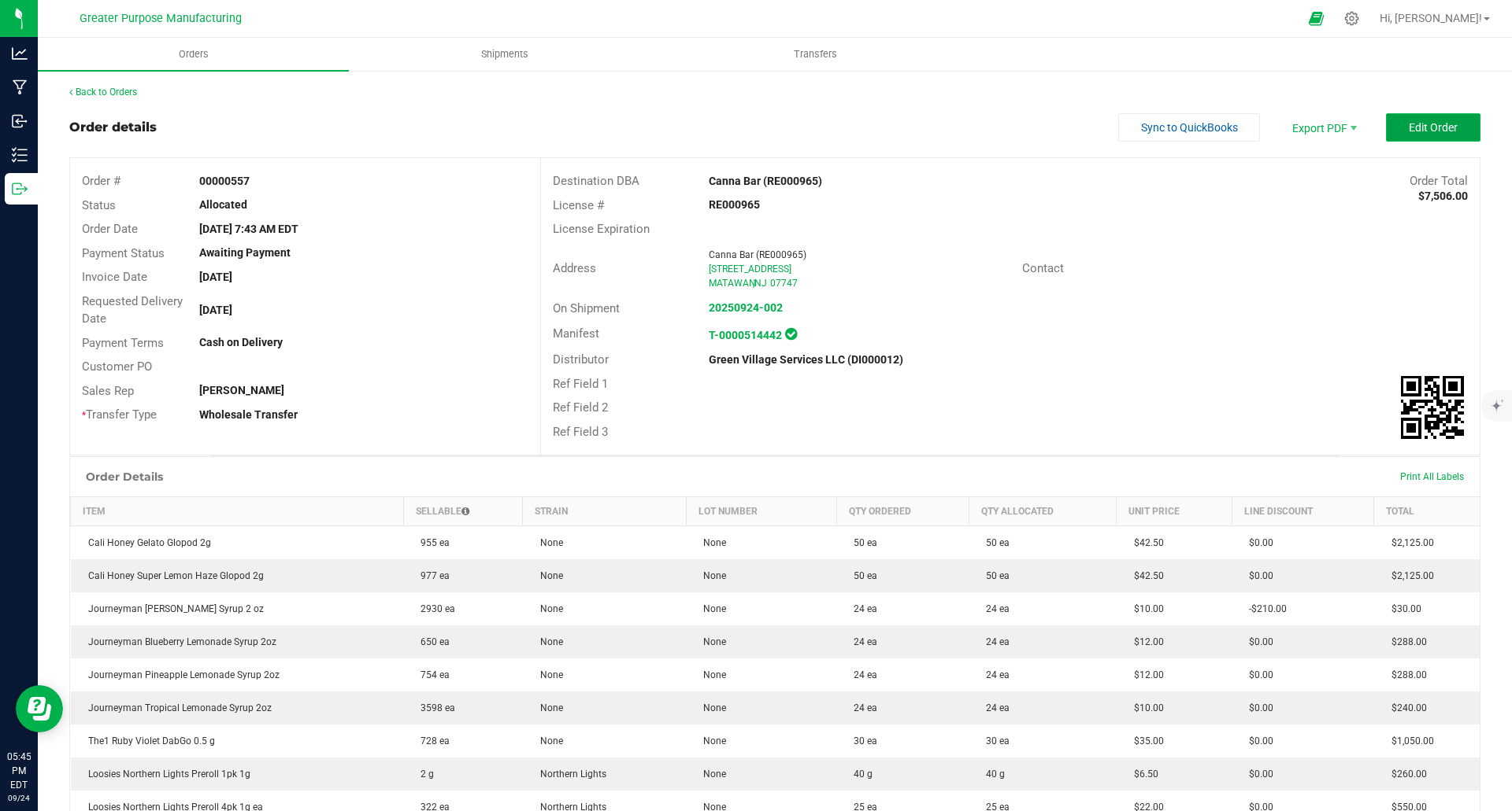
click at [1416, 119] on button "Edit Order" at bounding box center [1433, 128] width 94 height 28
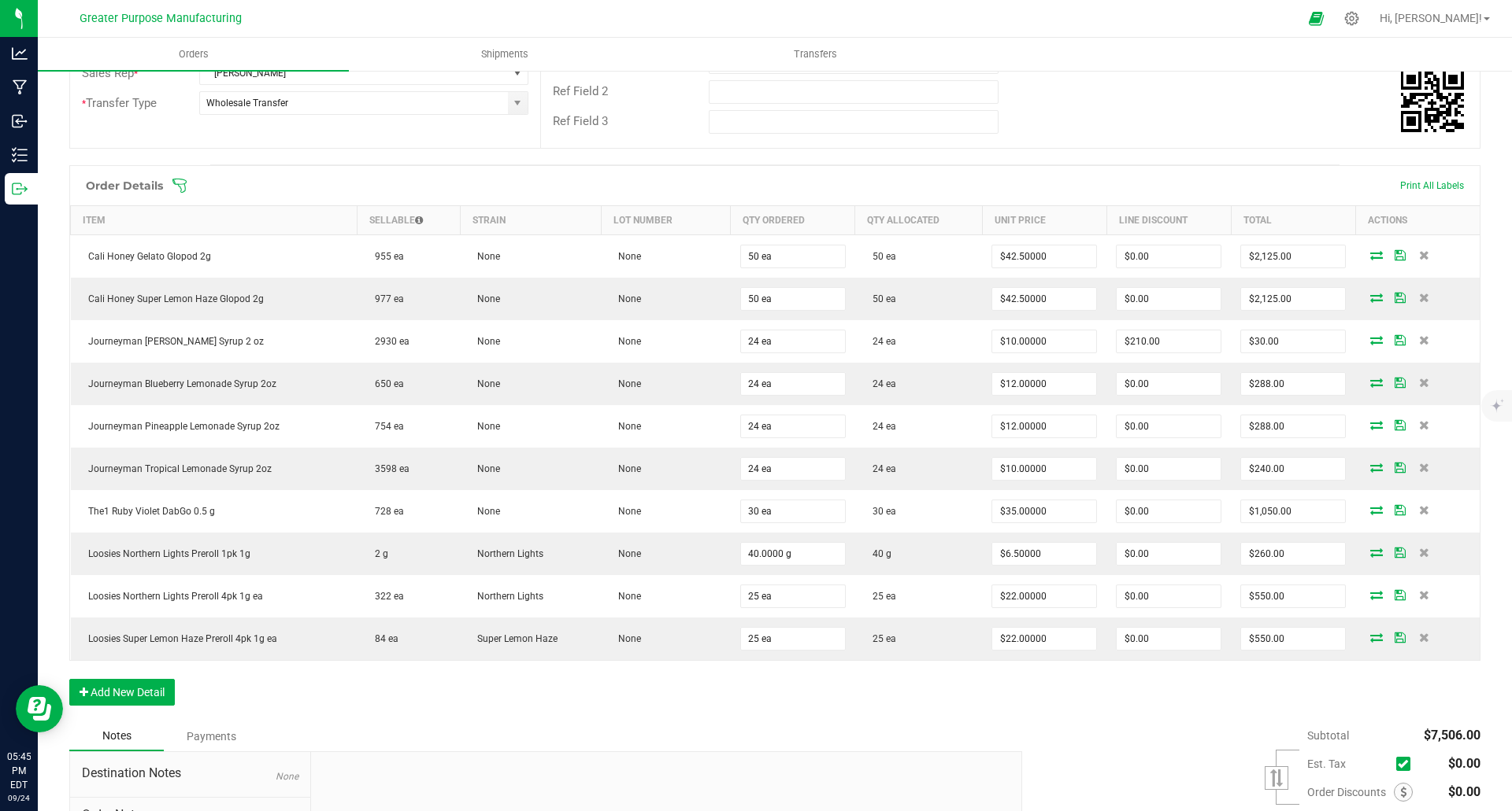
scroll to position [337, 0]
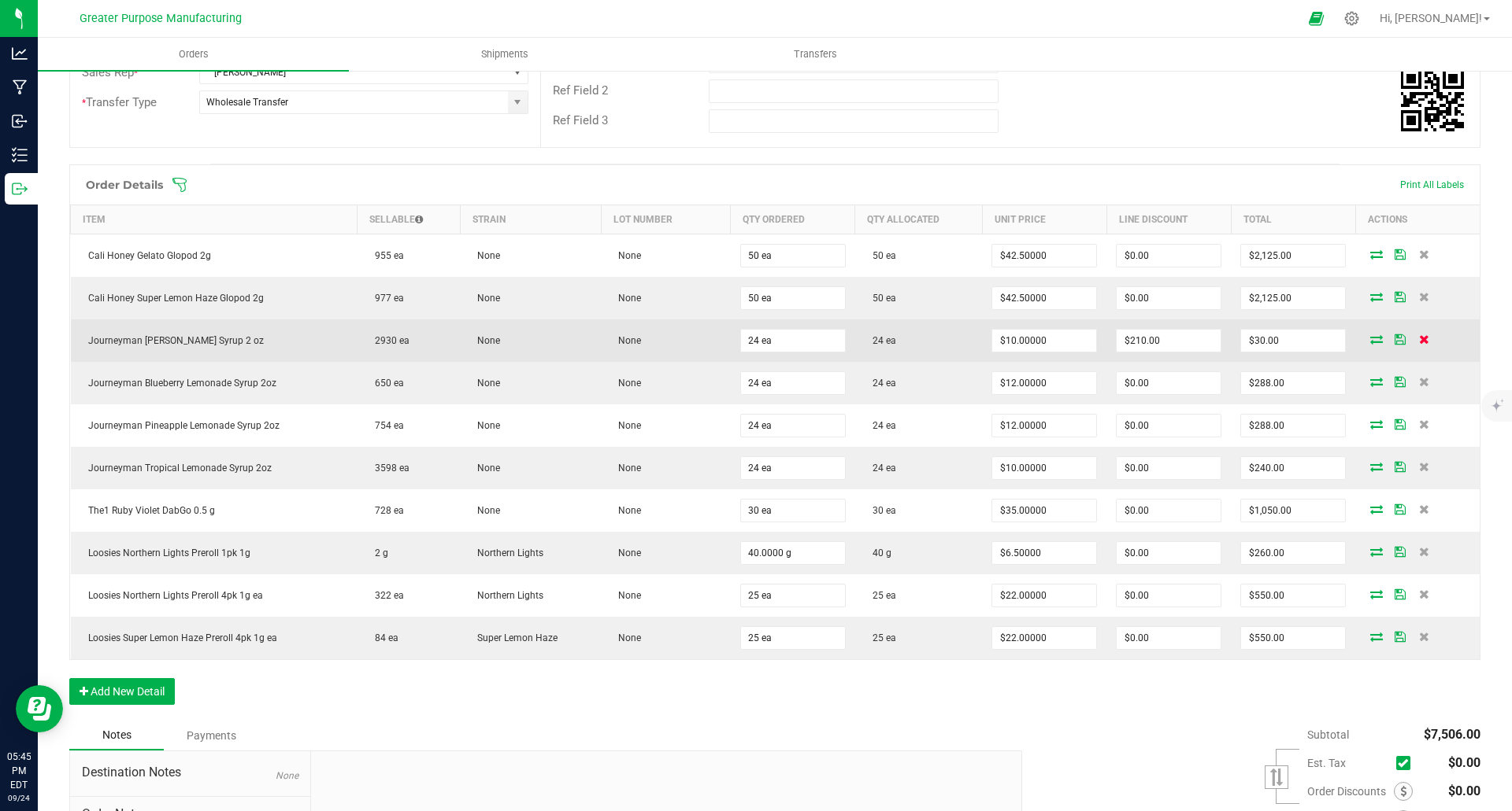
click at [1419, 342] on icon at bounding box center [1424, 339] width 10 height 9
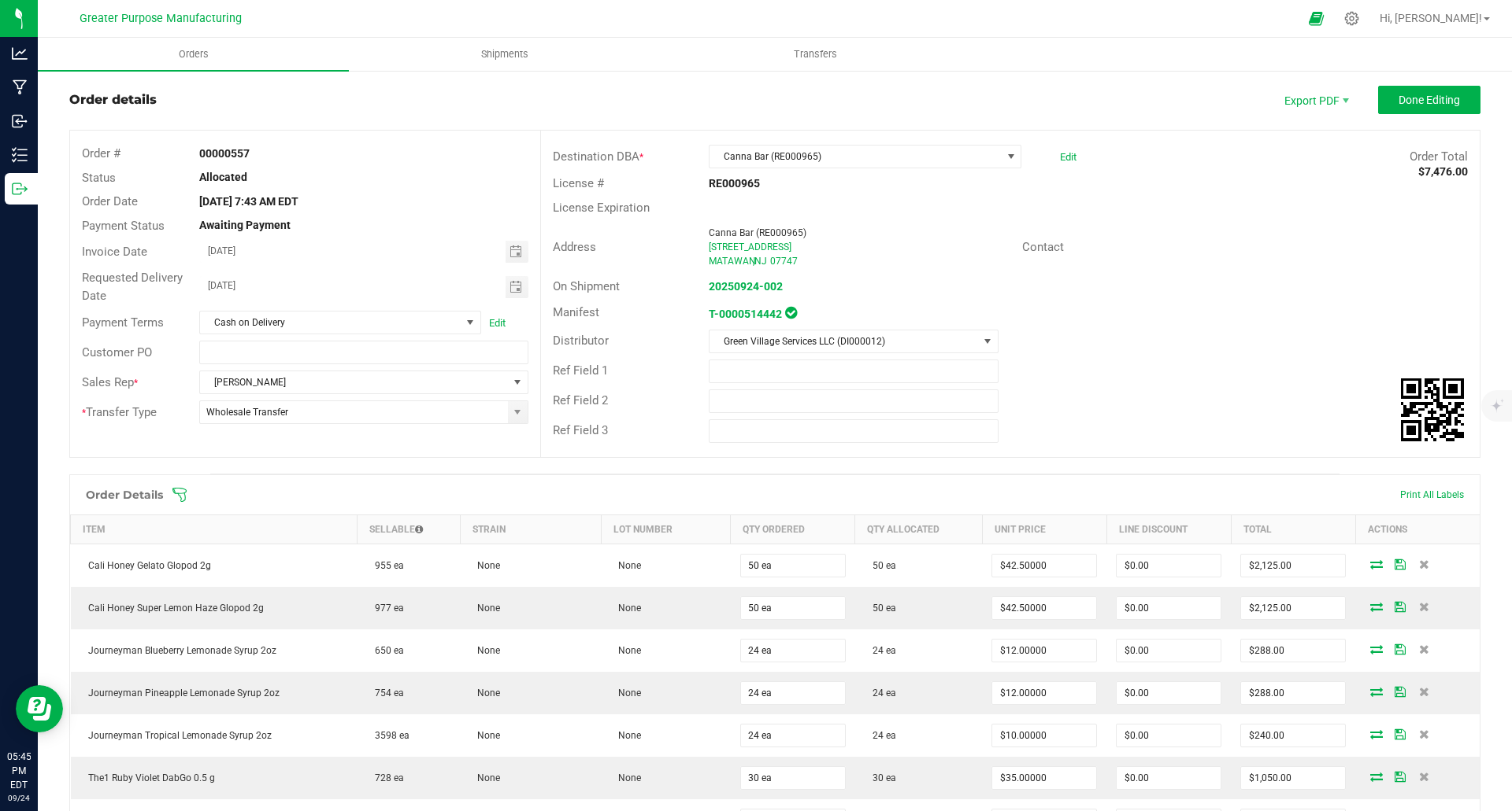
scroll to position [26, 0]
click at [1424, 99] on span "Done Editing" at bounding box center [1428, 101] width 61 height 12
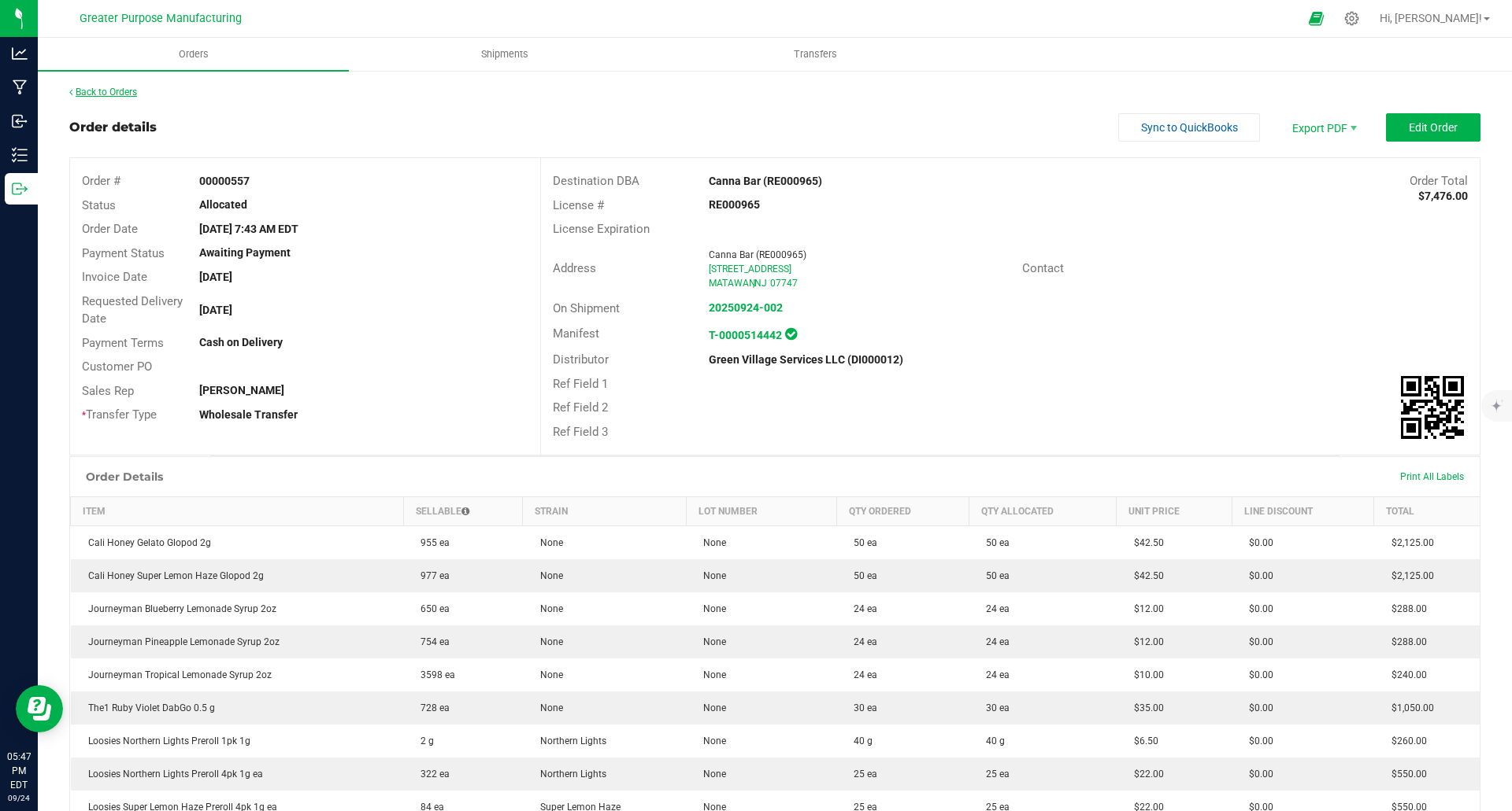
click at [114, 94] on link "Back to Orders" at bounding box center [103, 92] width 68 height 11
